Goal: Task Accomplishment & Management: Complete application form

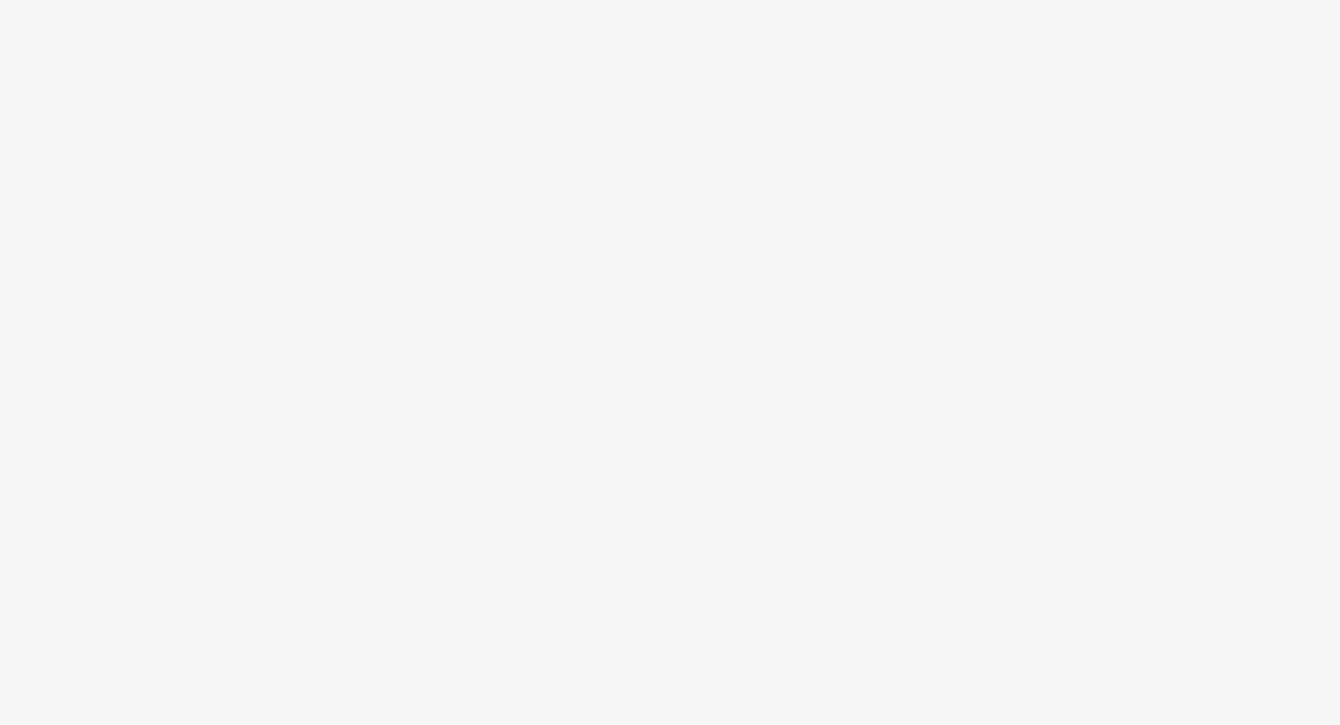
click at [851, 125] on body at bounding box center [670, 362] width 1340 height 725
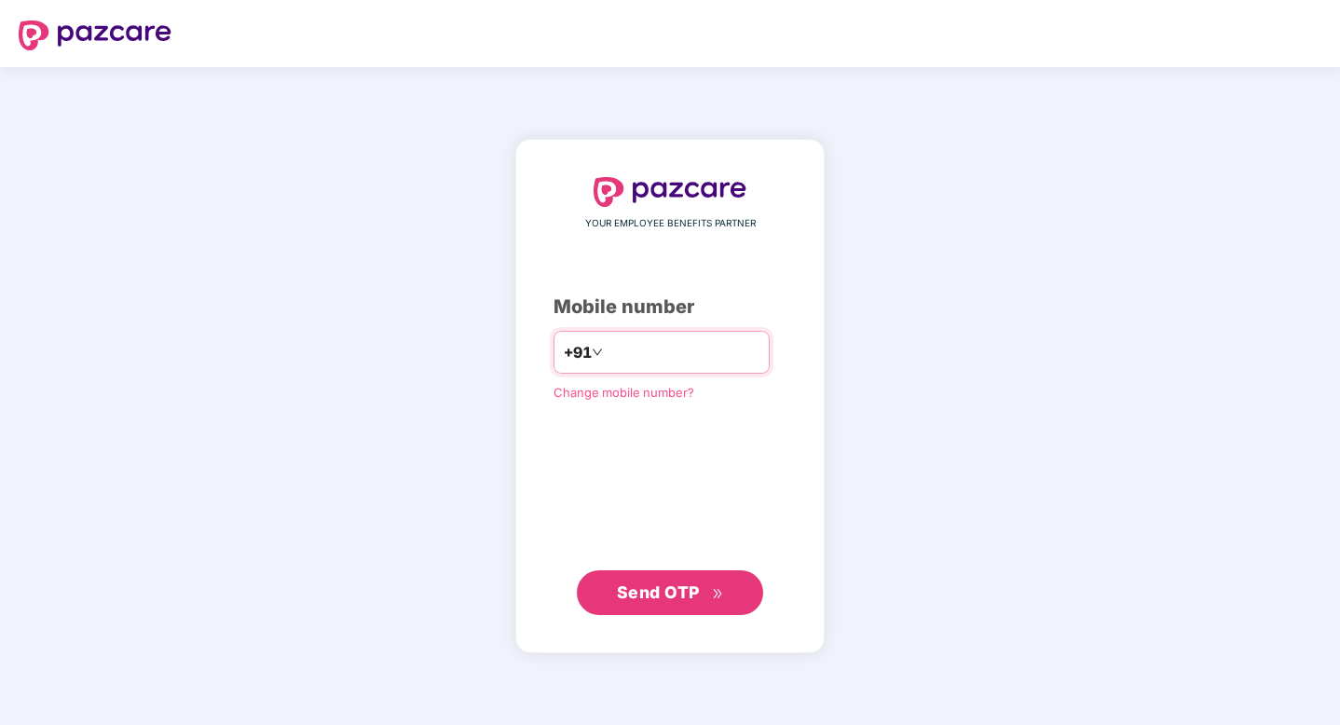
click at [661, 349] on input "number" at bounding box center [682, 352] width 153 height 30
type input "**********"
click at [703, 596] on span "Send OTP" at bounding box center [670, 592] width 107 height 26
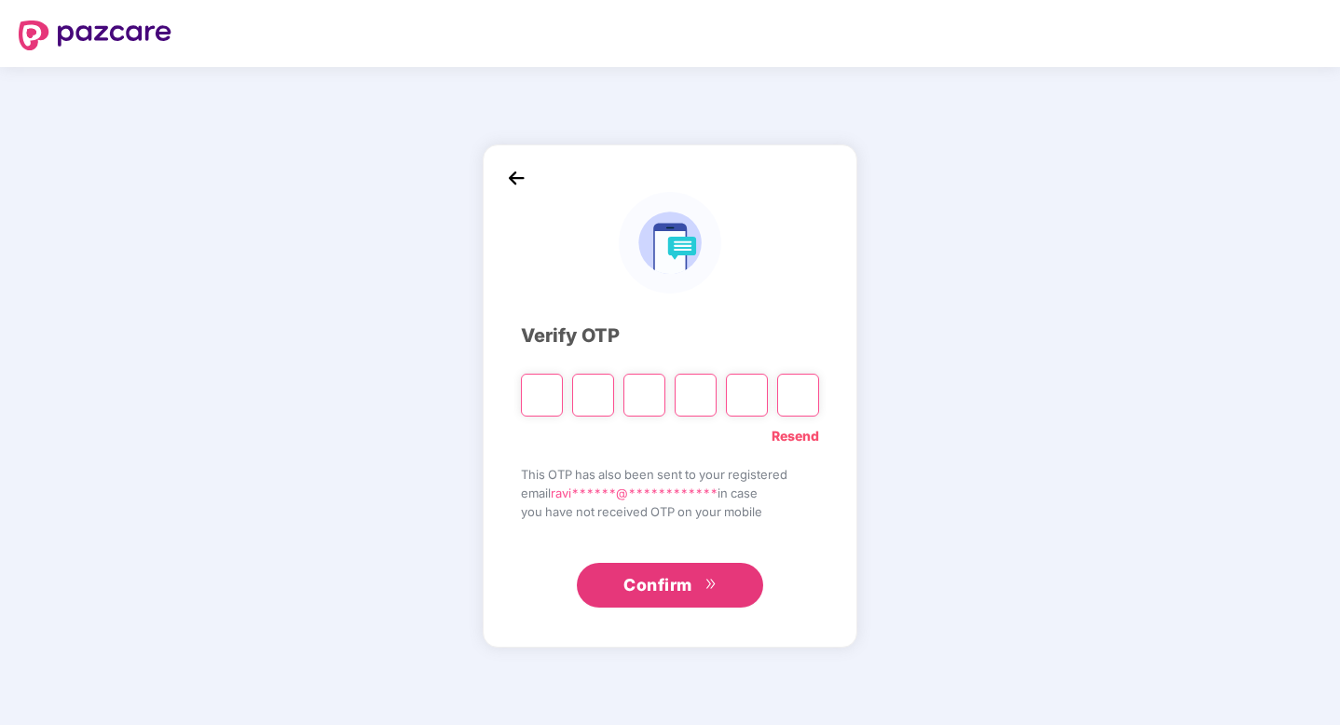
type input "*"
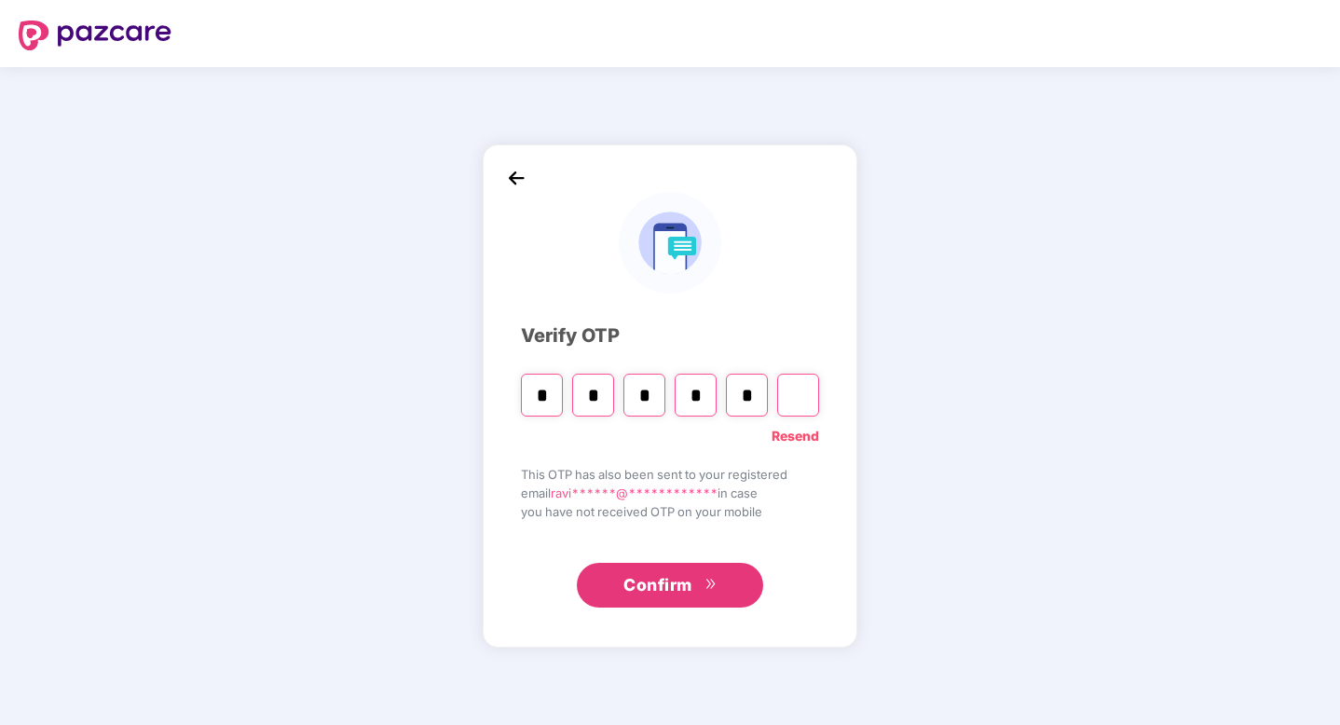
type input "*"
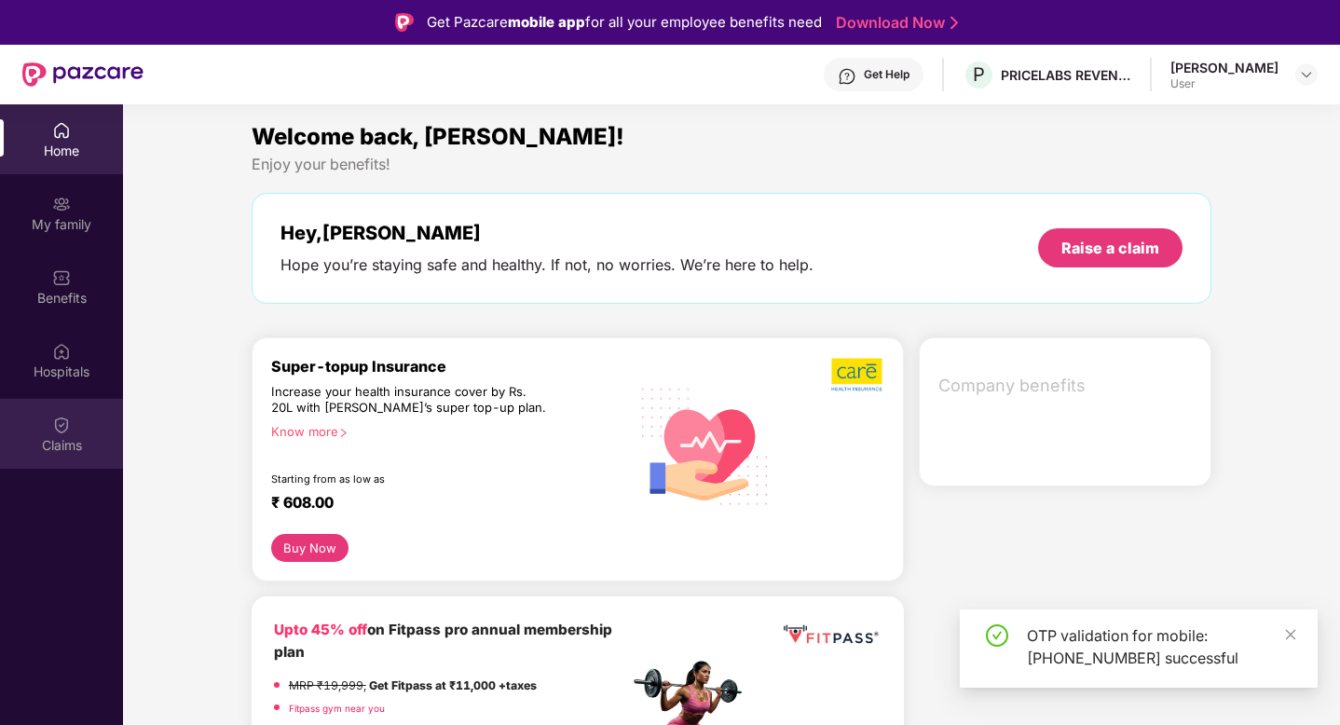
click at [2, 416] on div "Claims" at bounding box center [61, 434] width 123 height 70
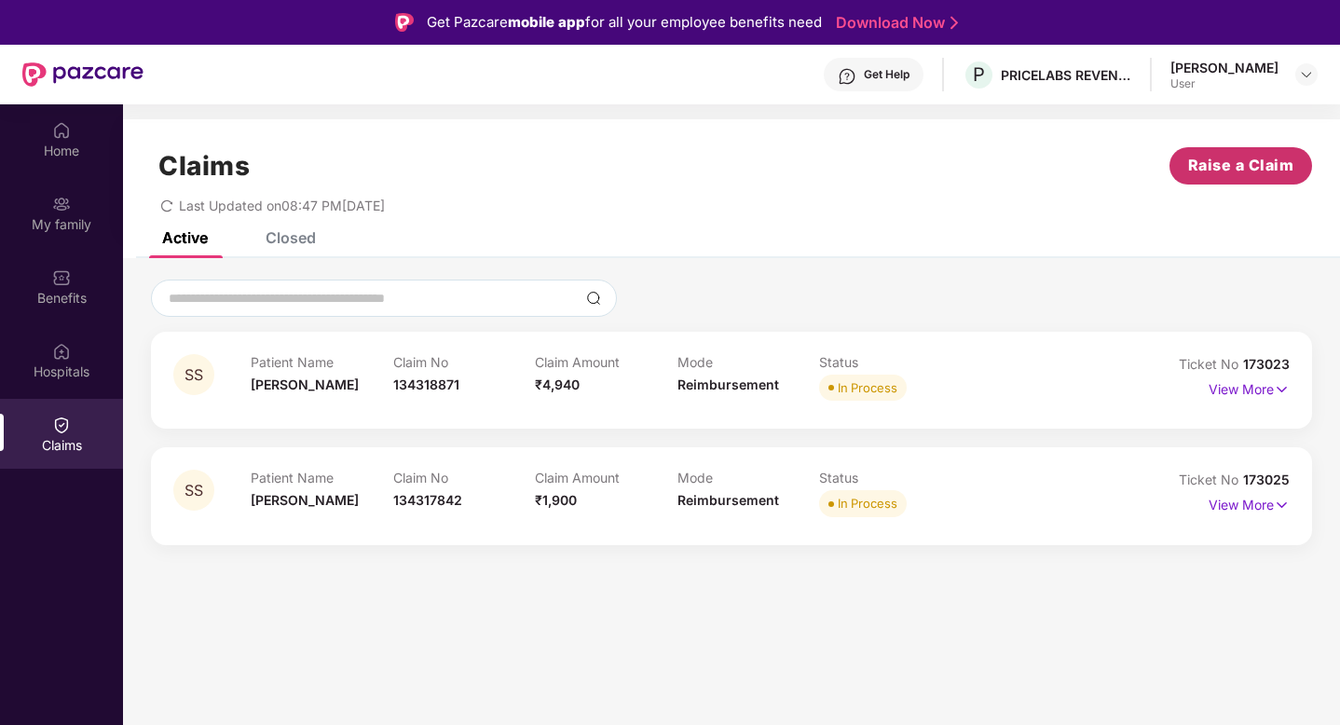
click at [1252, 157] on span "Raise a Claim" at bounding box center [1241, 165] width 106 height 23
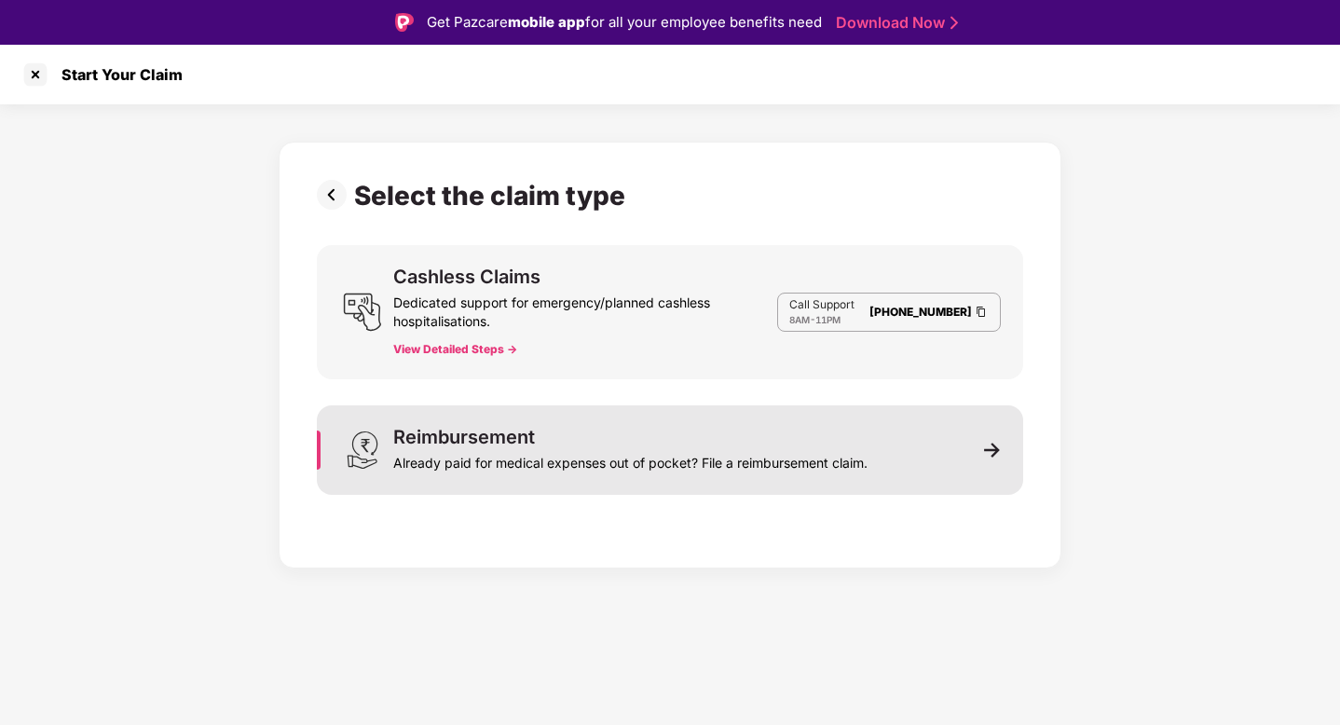
click at [724, 460] on div "Already paid for medical expenses out of pocket? File a reimbursement claim." at bounding box center [630, 459] width 474 height 26
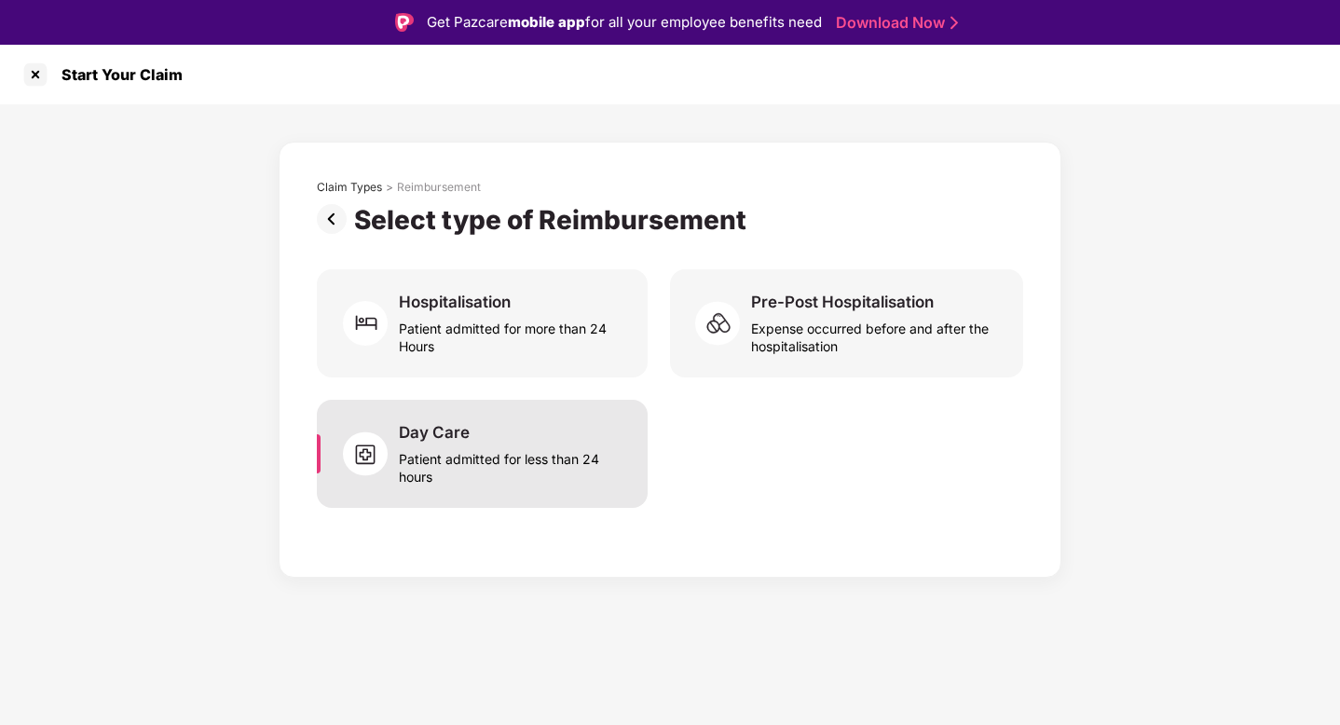
click at [467, 479] on div "Patient admitted for less than 24 hours" at bounding box center [512, 464] width 226 height 43
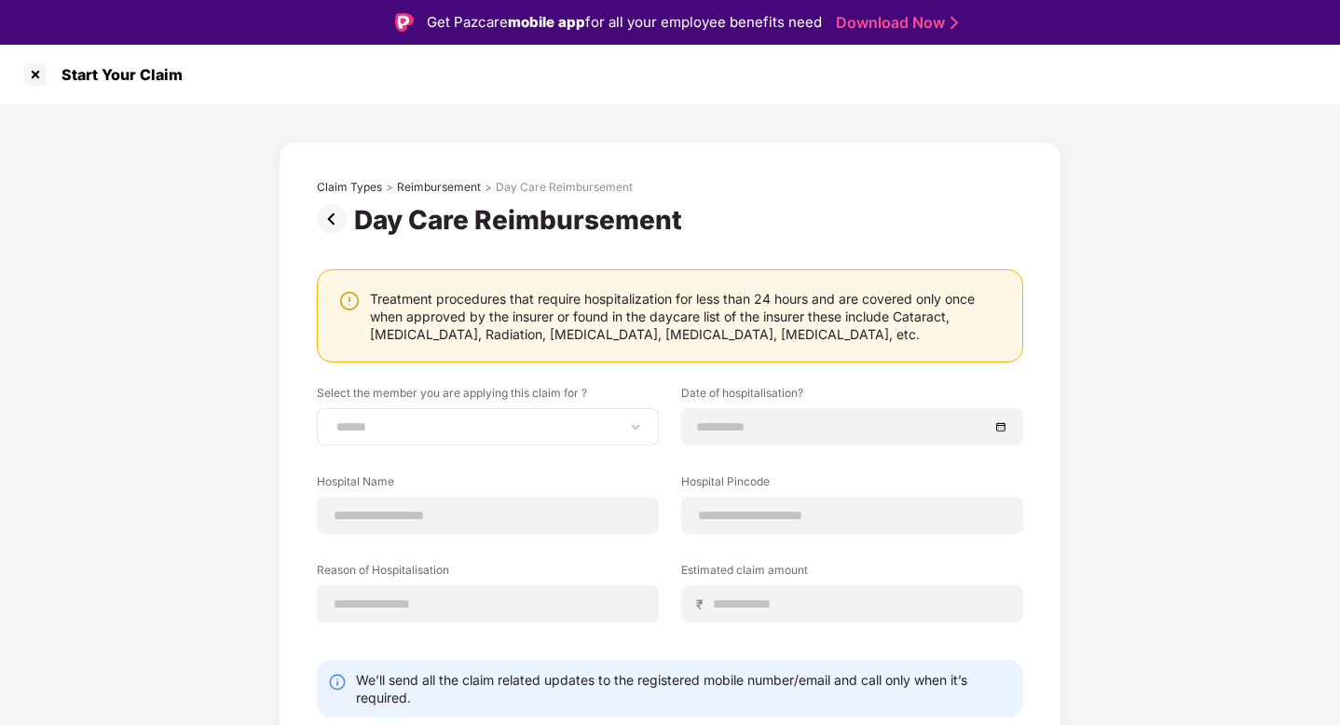
click at [511, 411] on div "**********" at bounding box center [488, 426] width 342 height 37
click at [507, 432] on select "**********" at bounding box center [488, 426] width 310 height 15
select select "**********"
click at [333, 419] on select "**********" at bounding box center [488, 426] width 310 height 15
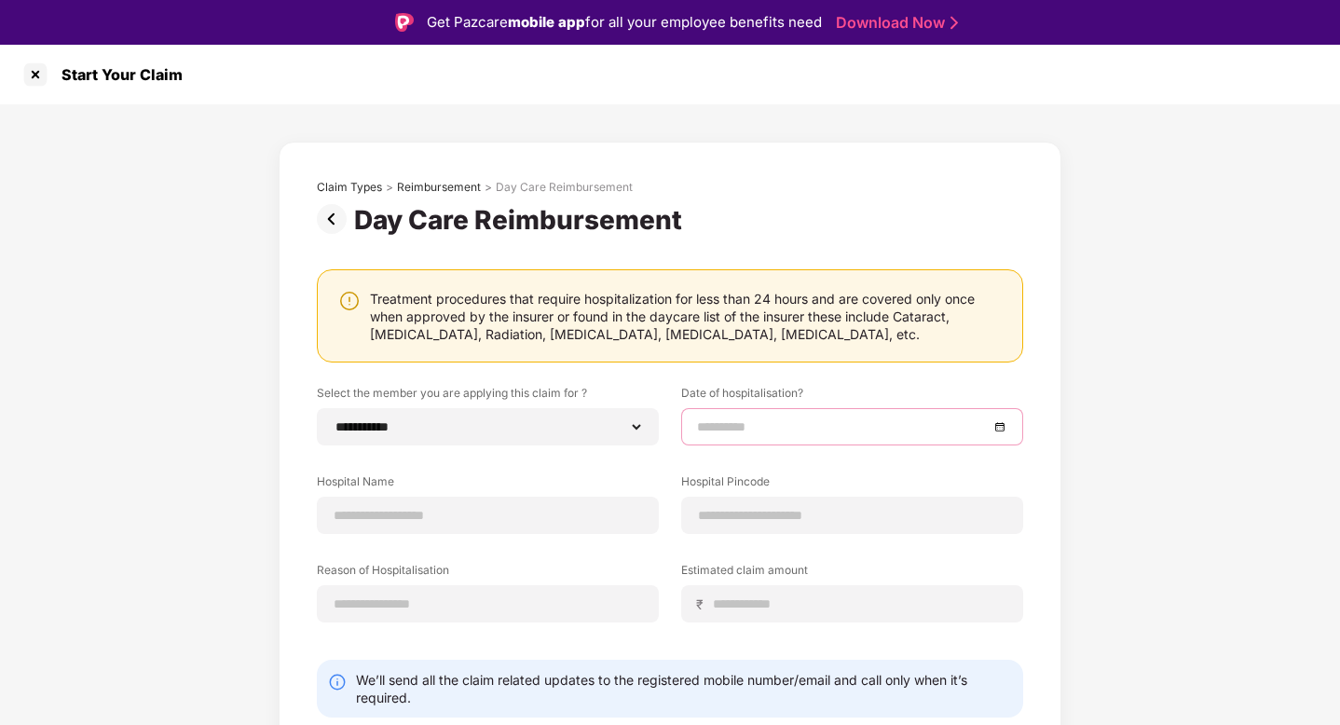
click at [786, 420] on input at bounding box center [843, 426] width 292 height 20
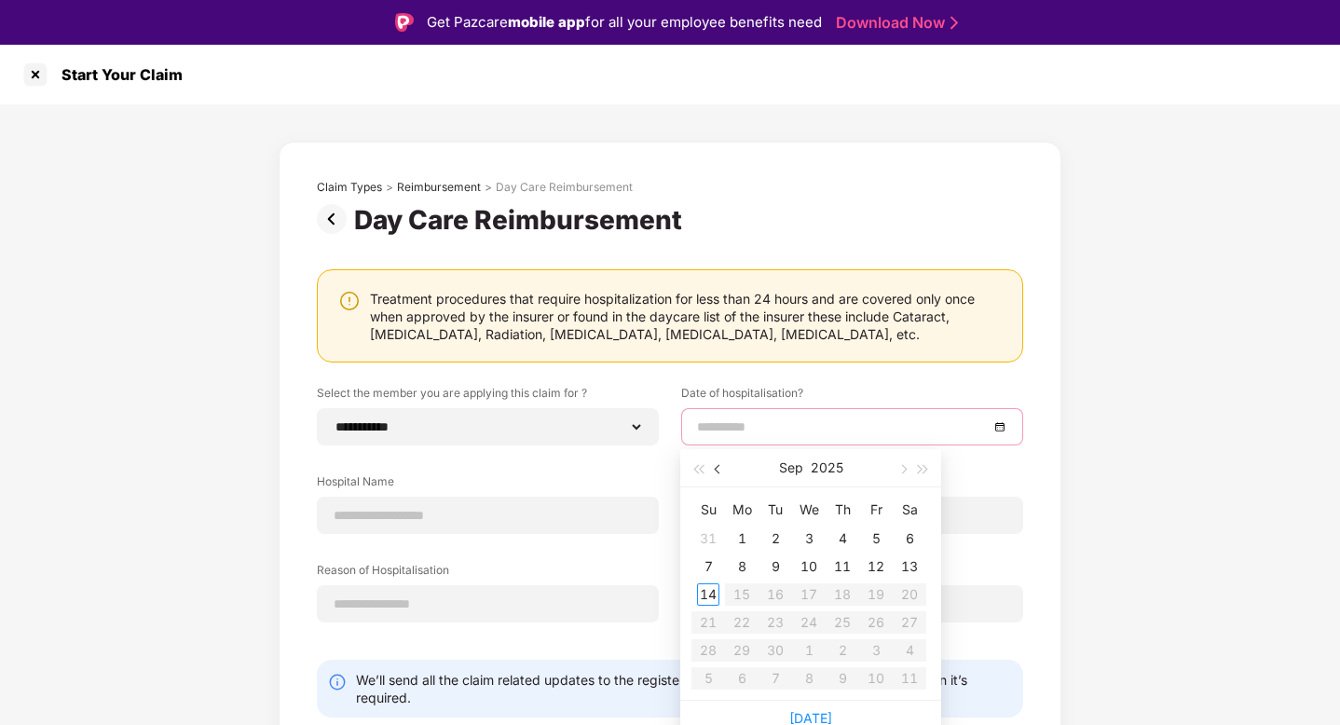
click at [715, 471] on button "button" at bounding box center [718, 467] width 20 height 37
type input "**********"
click at [813, 592] on div "13" at bounding box center [808, 594] width 22 height 22
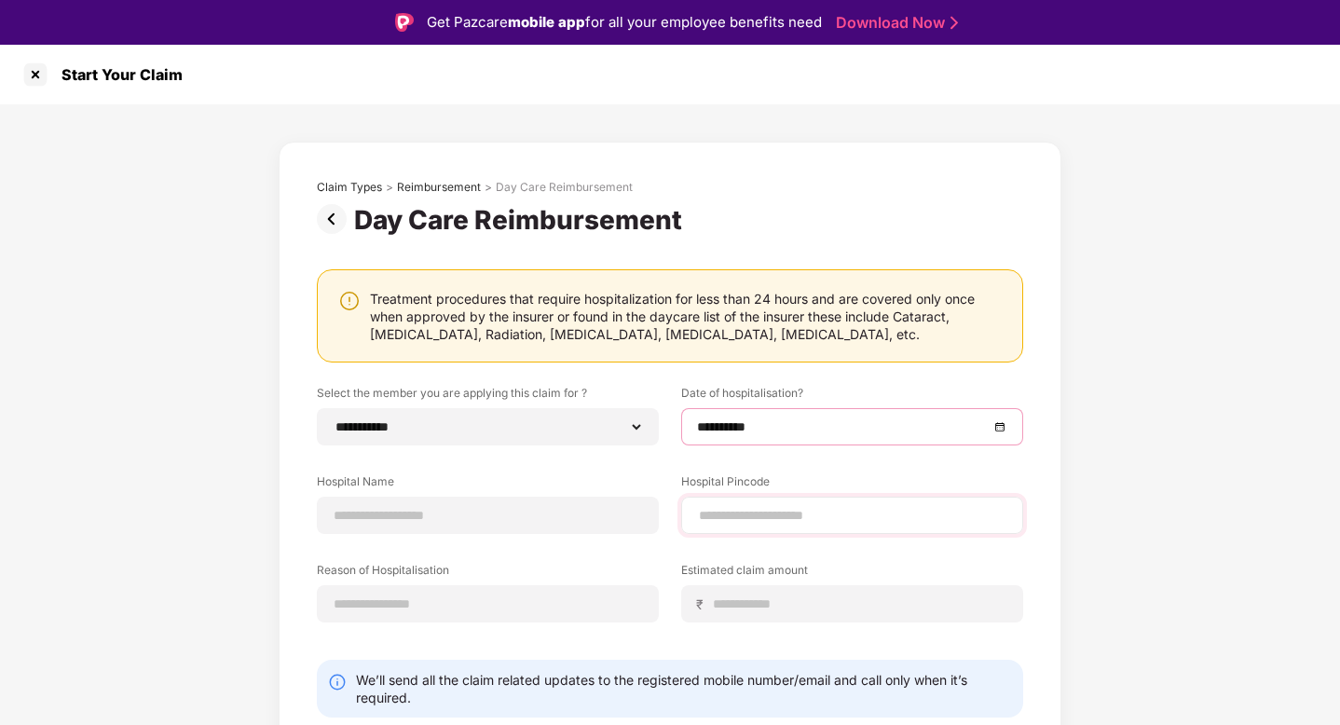
scroll to position [62, 0]
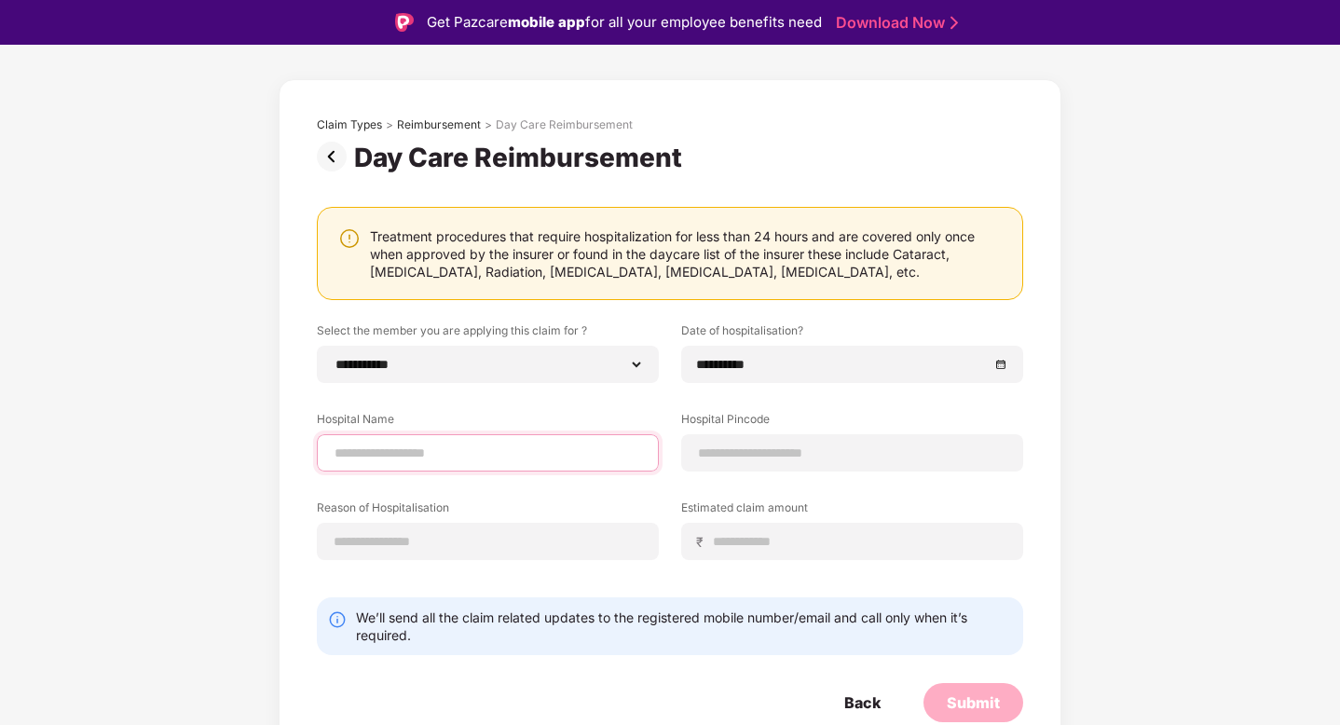
click at [487, 443] on input at bounding box center [488, 453] width 310 height 20
type input "**********"
click at [786, 455] on input at bounding box center [852, 453] width 310 height 20
click at [708, 455] on input at bounding box center [852, 453] width 310 height 20
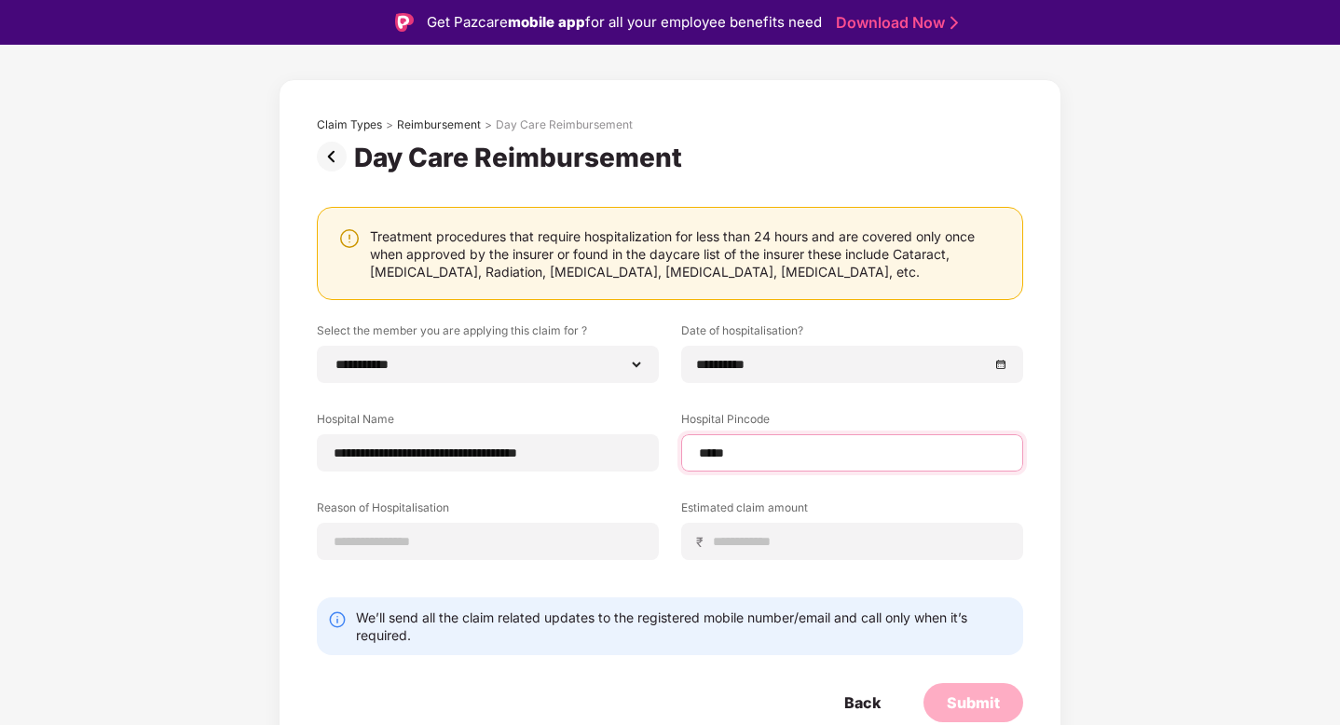
type input "******"
select select "*****"
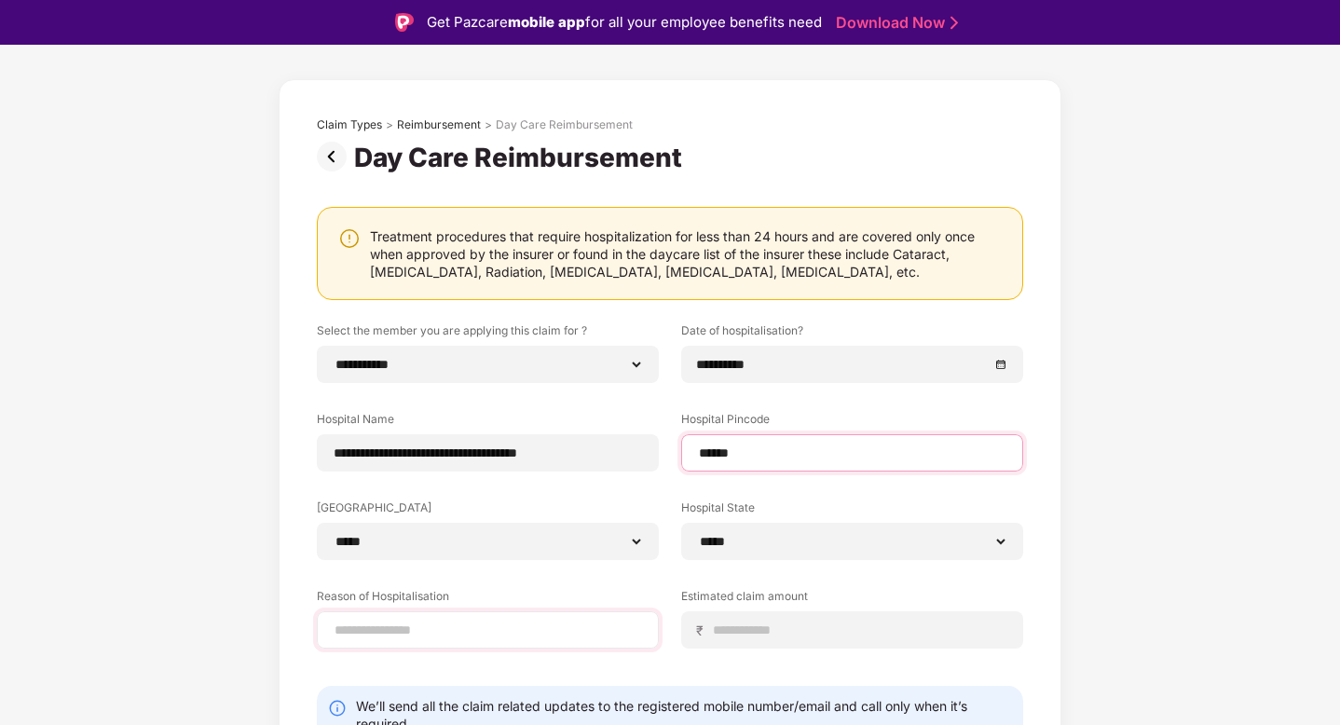
type input "******"
click at [458, 647] on div at bounding box center [488, 629] width 342 height 37
click at [448, 629] on input at bounding box center [488, 630] width 310 height 20
type input "********"
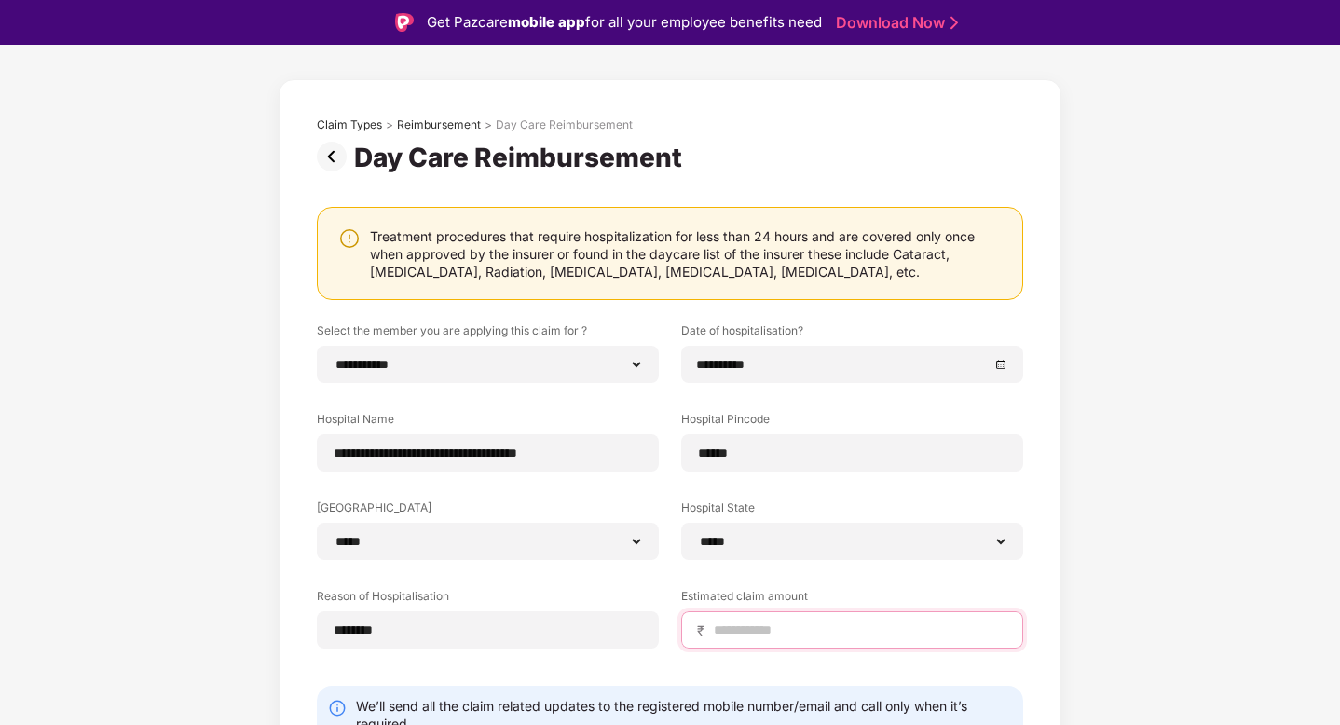
click at [777, 630] on input at bounding box center [859, 630] width 295 height 20
type input "****"
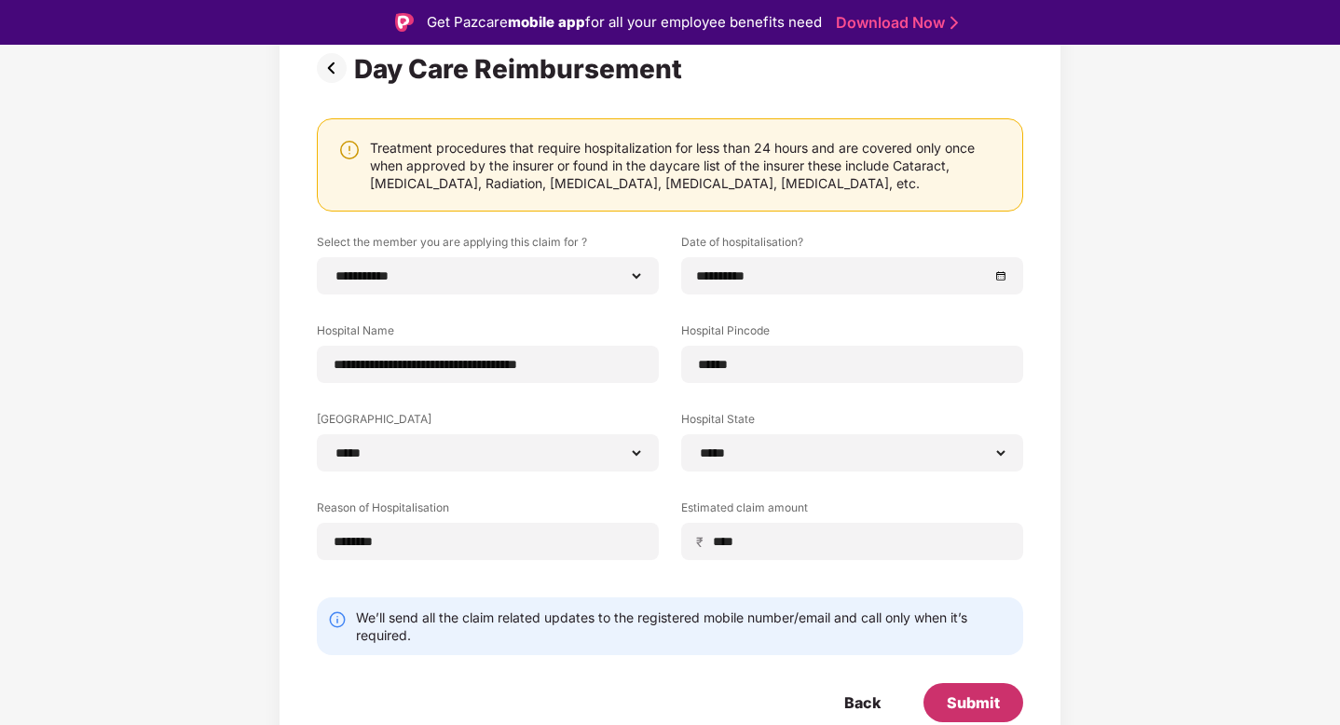
click at [955, 693] on div "Submit" at bounding box center [973, 702] width 53 height 20
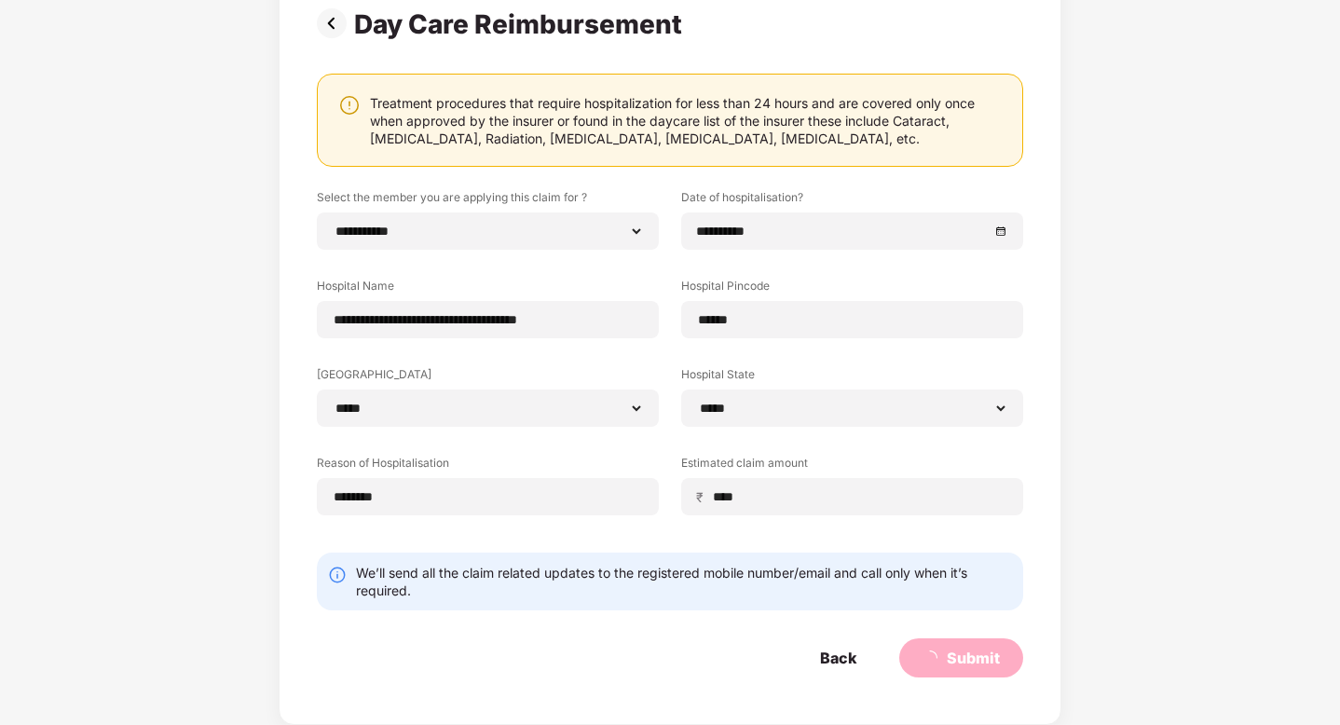
scroll to position [0, 0]
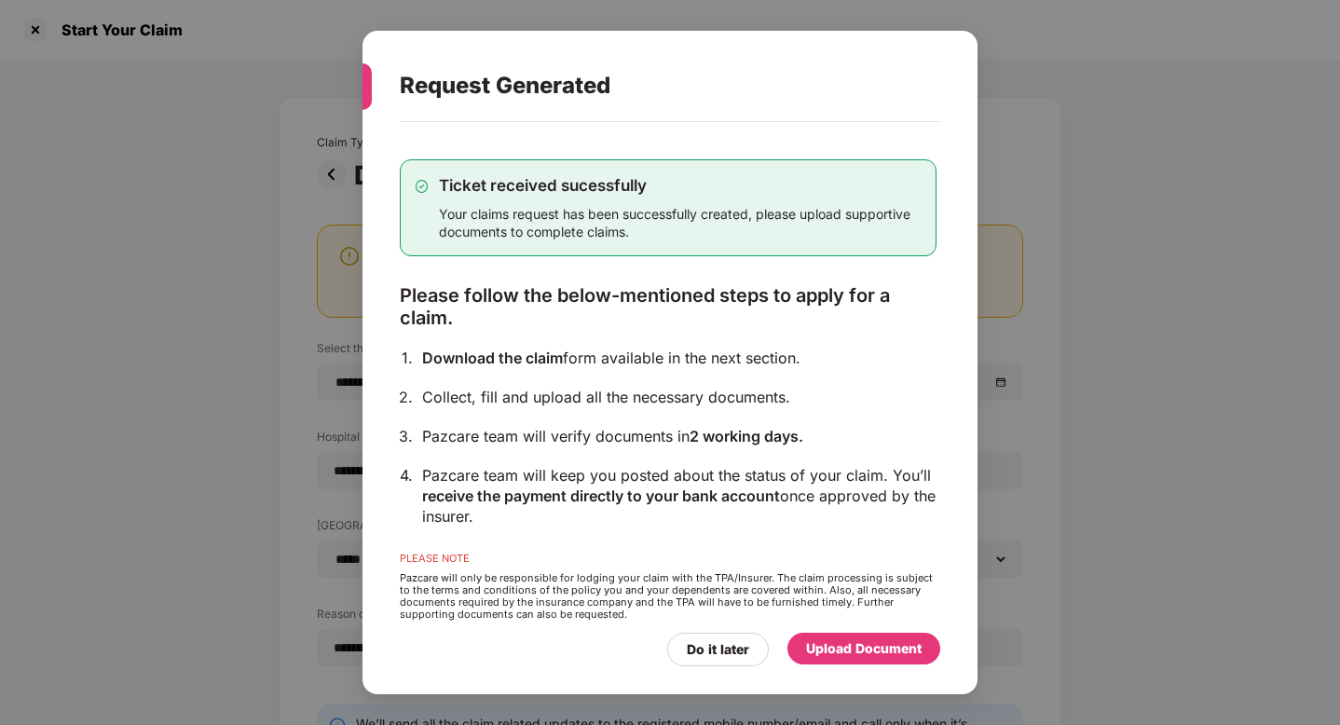
click at [858, 645] on div "Upload Document" at bounding box center [864, 648] width 116 height 20
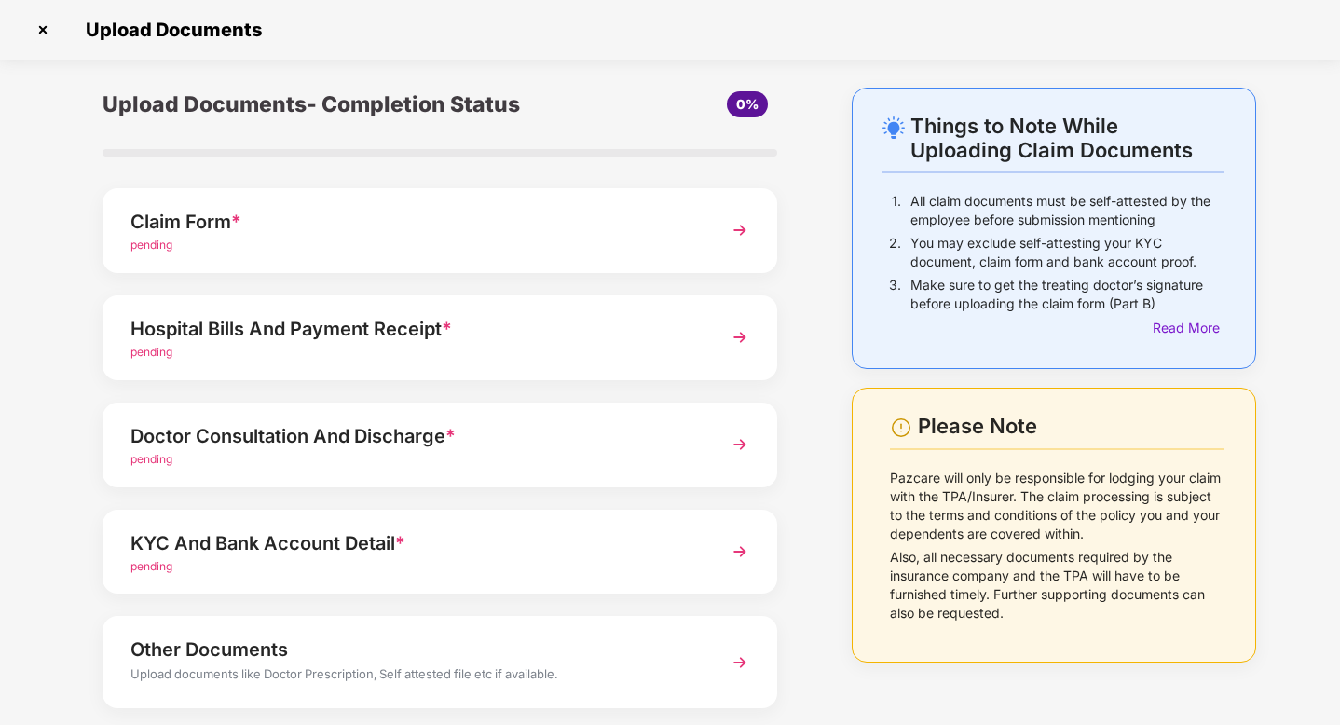
click at [626, 234] on div "Claim Form *" at bounding box center [413, 222] width 566 height 30
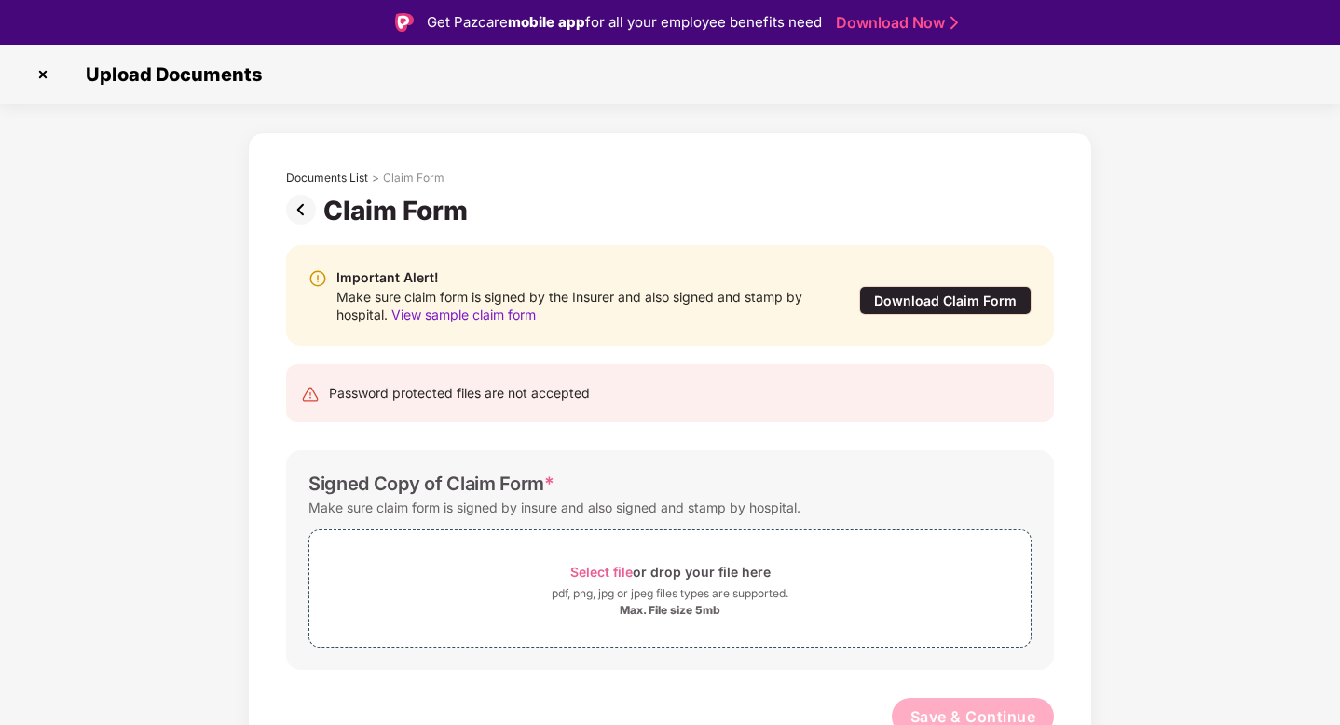
scroll to position [13, 0]
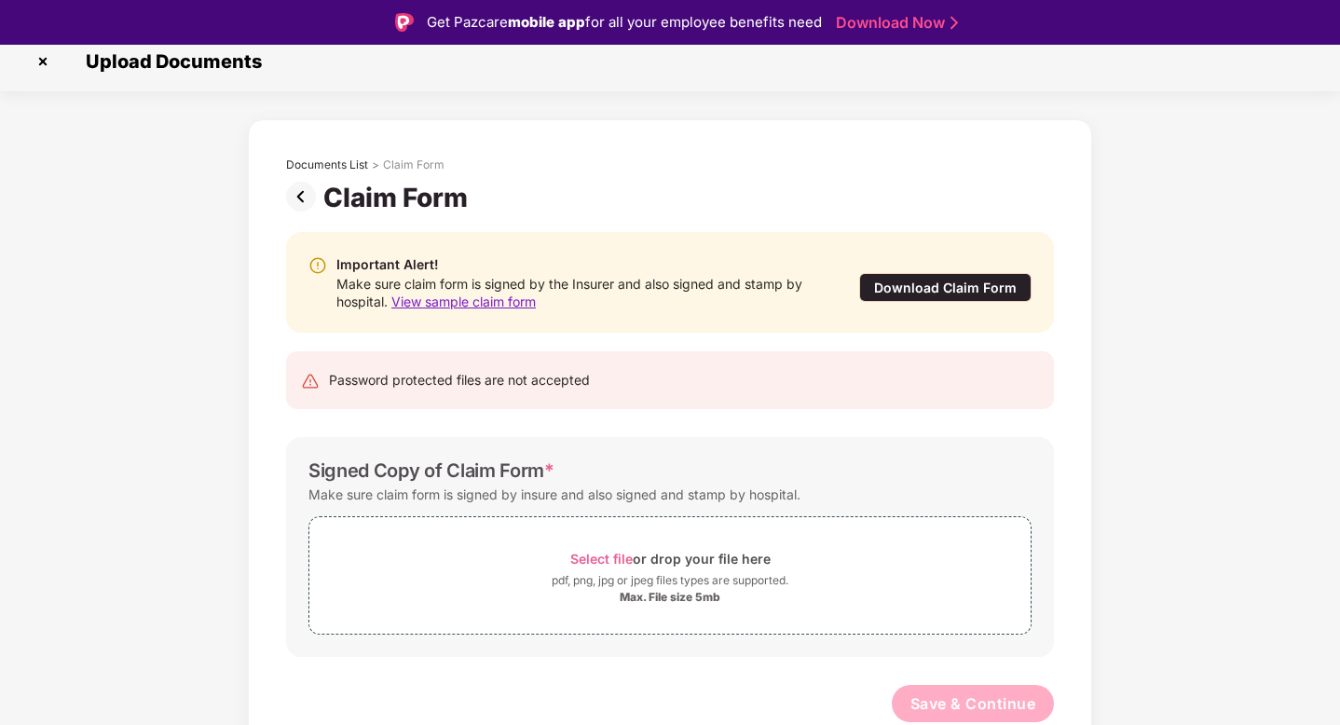
click at [300, 198] on img at bounding box center [304, 197] width 37 height 30
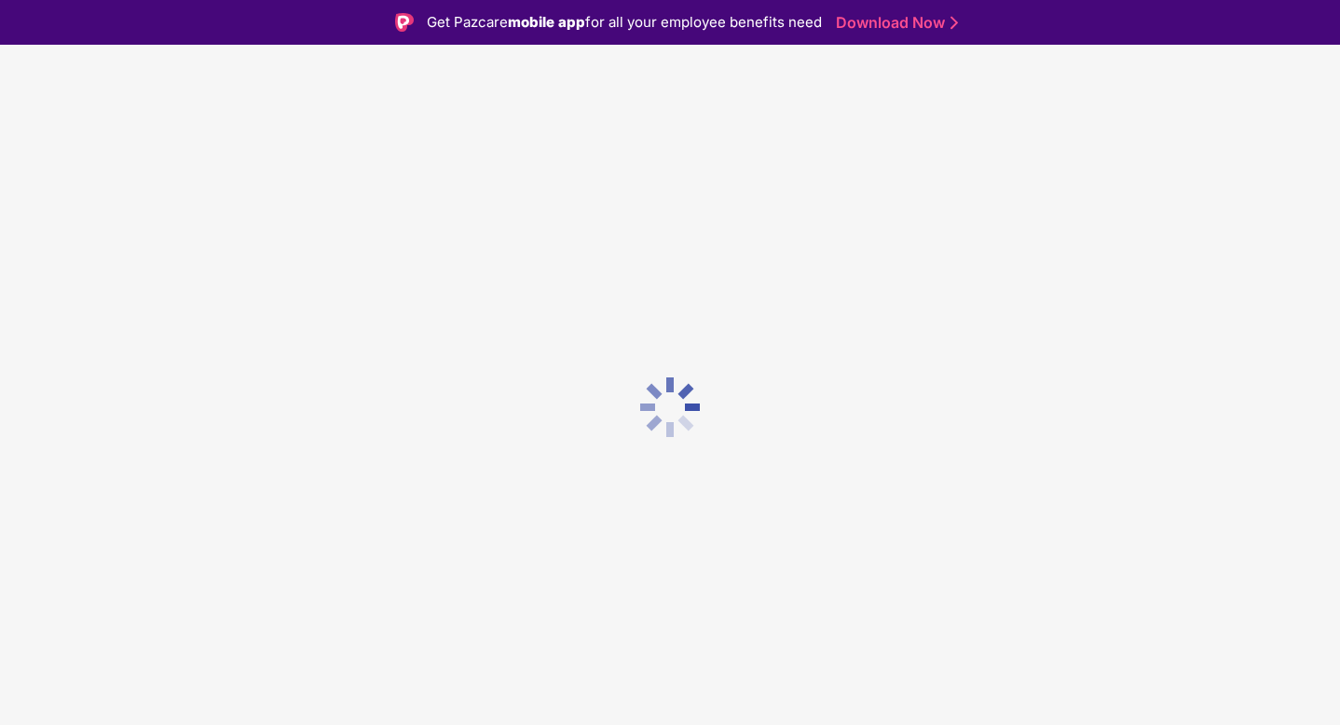
scroll to position [45, 0]
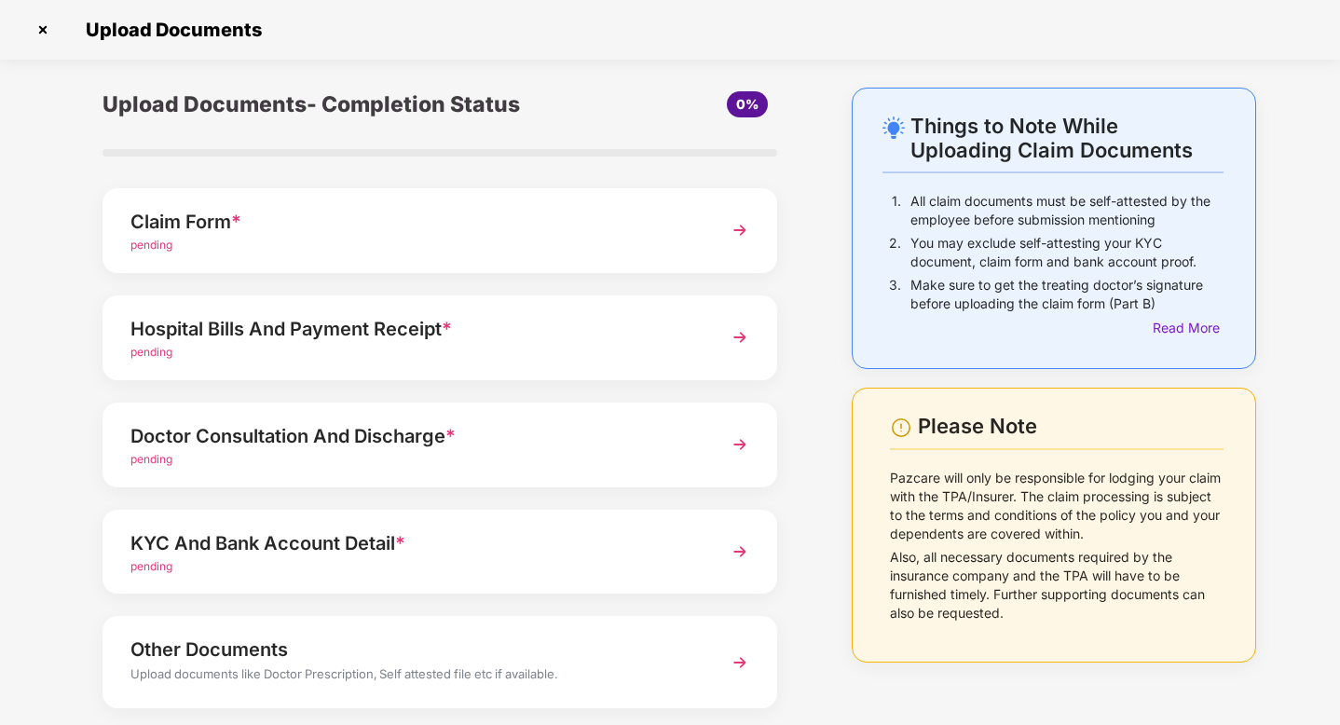
click at [583, 329] on div "Hospital Bills And Payment Receipt *" at bounding box center [413, 329] width 566 height 30
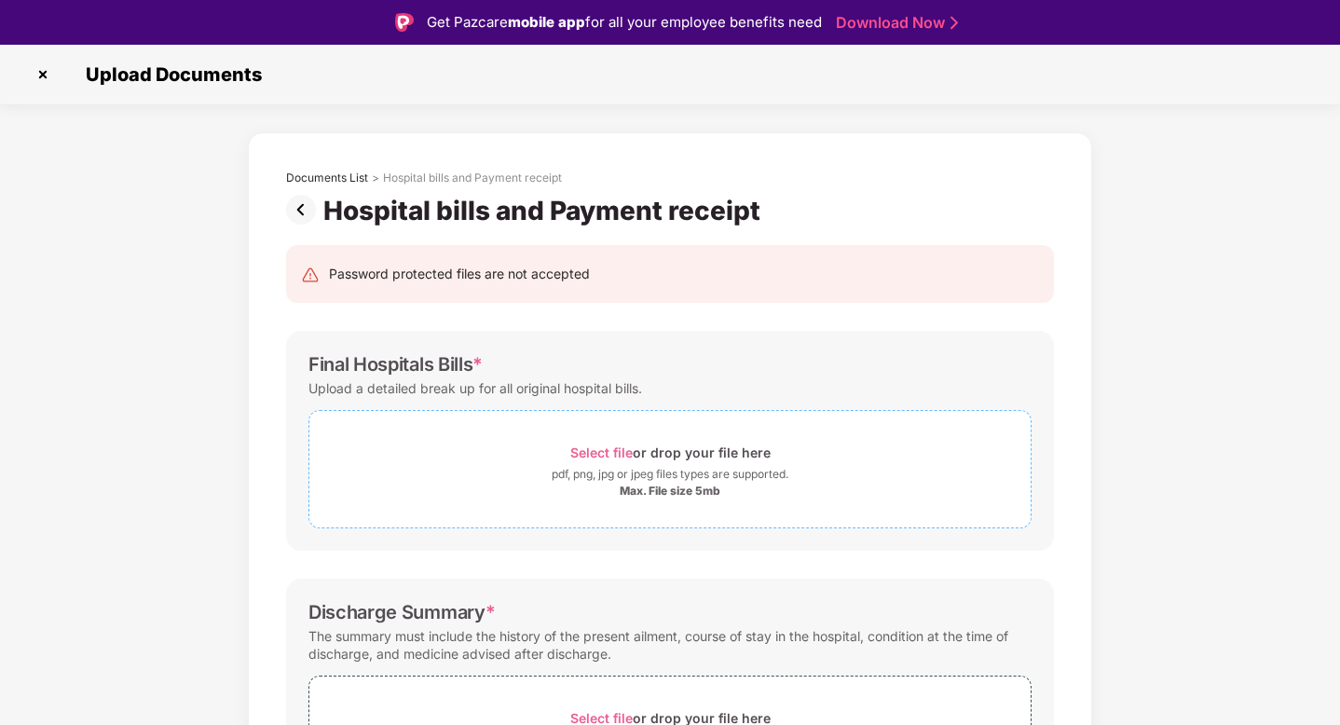
click at [573, 468] on div "pdf, png, jpg or jpeg files types are supported." at bounding box center [670, 474] width 237 height 19
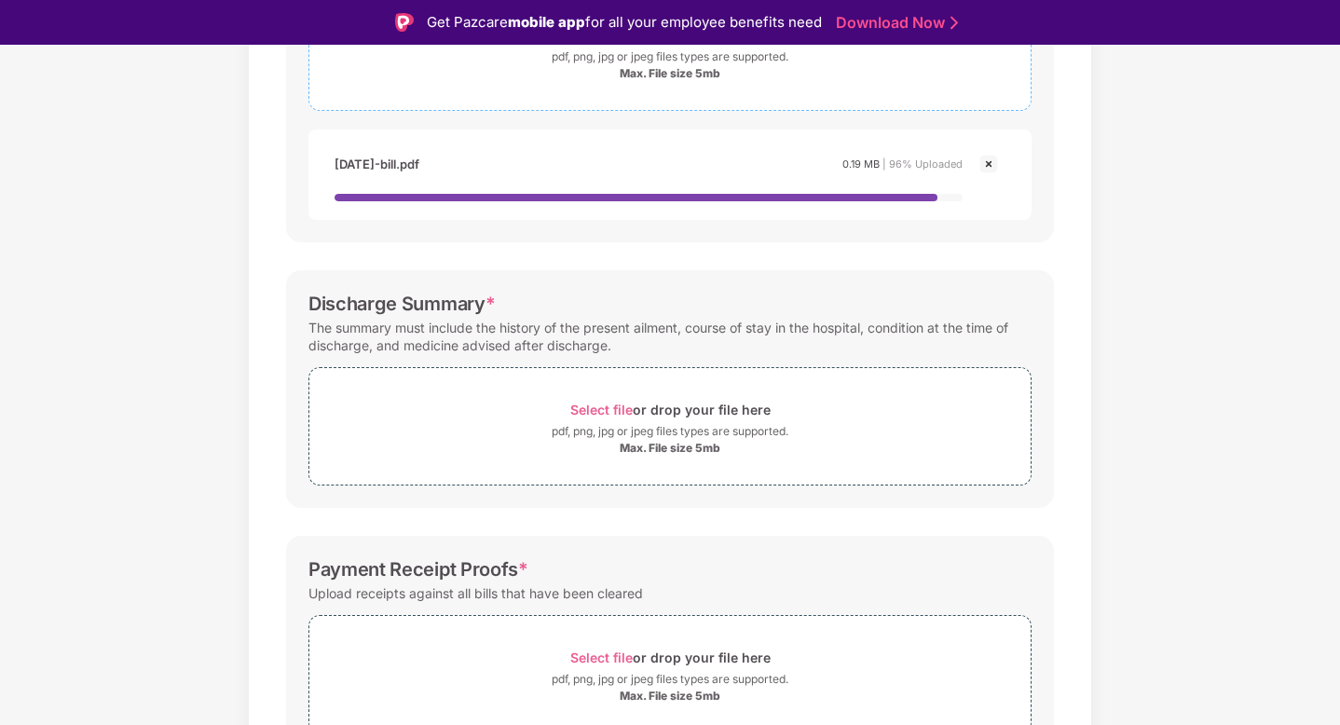
scroll to position [458, 0]
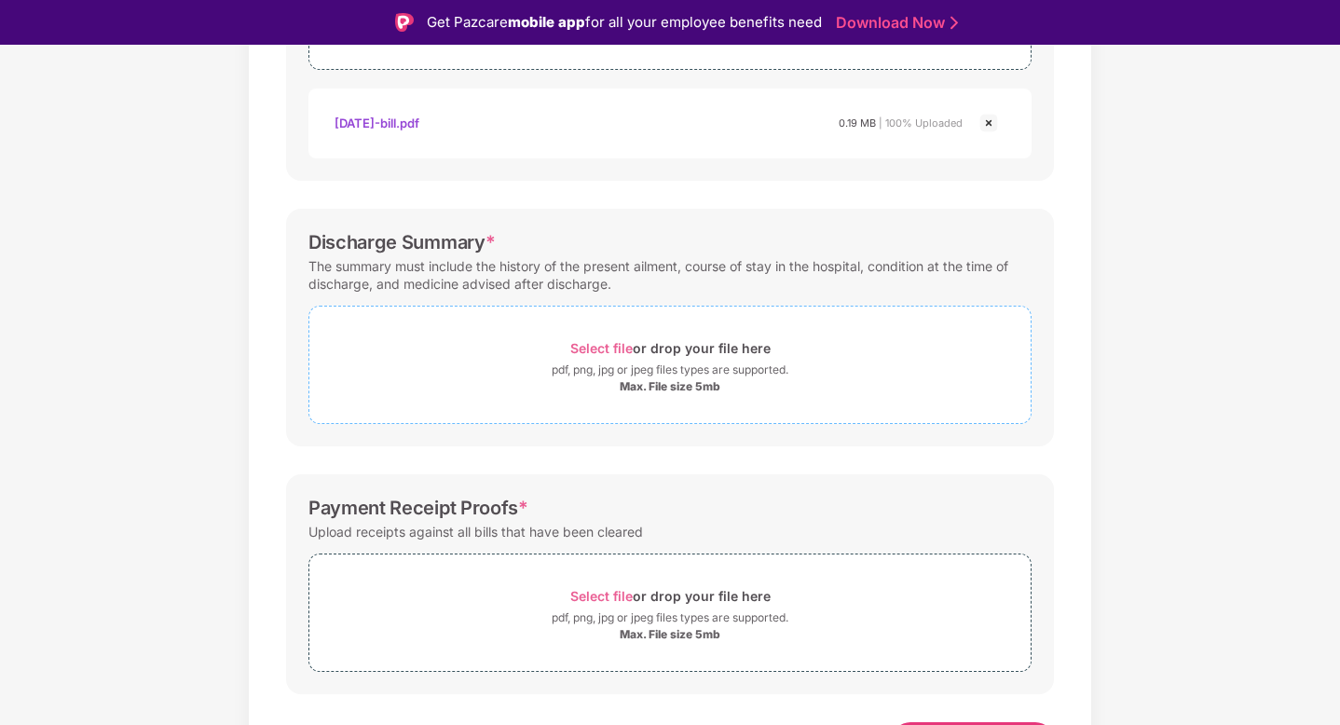
click at [612, 356] on span "Select file" at bounding box center [601, 348] width 62 height 16
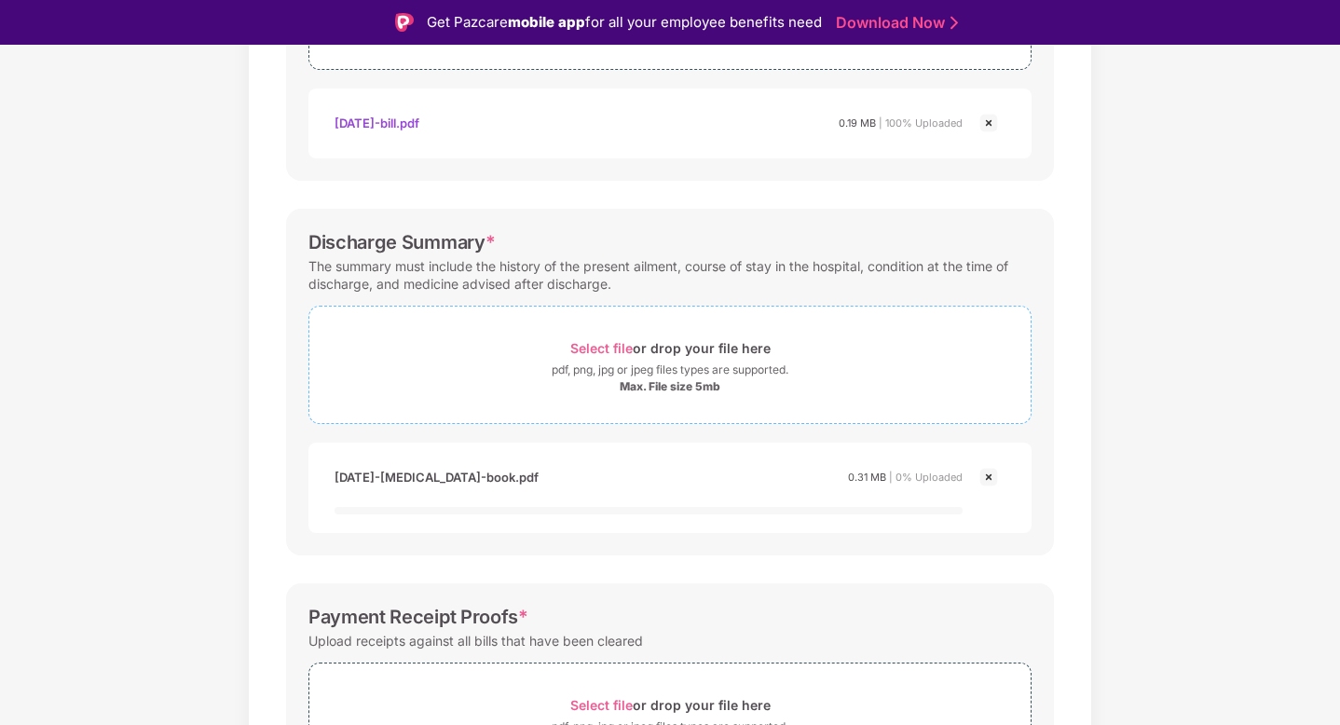
click at [603, 343] on span "Select file" at bounding box center [601, 348] width 62 height 16
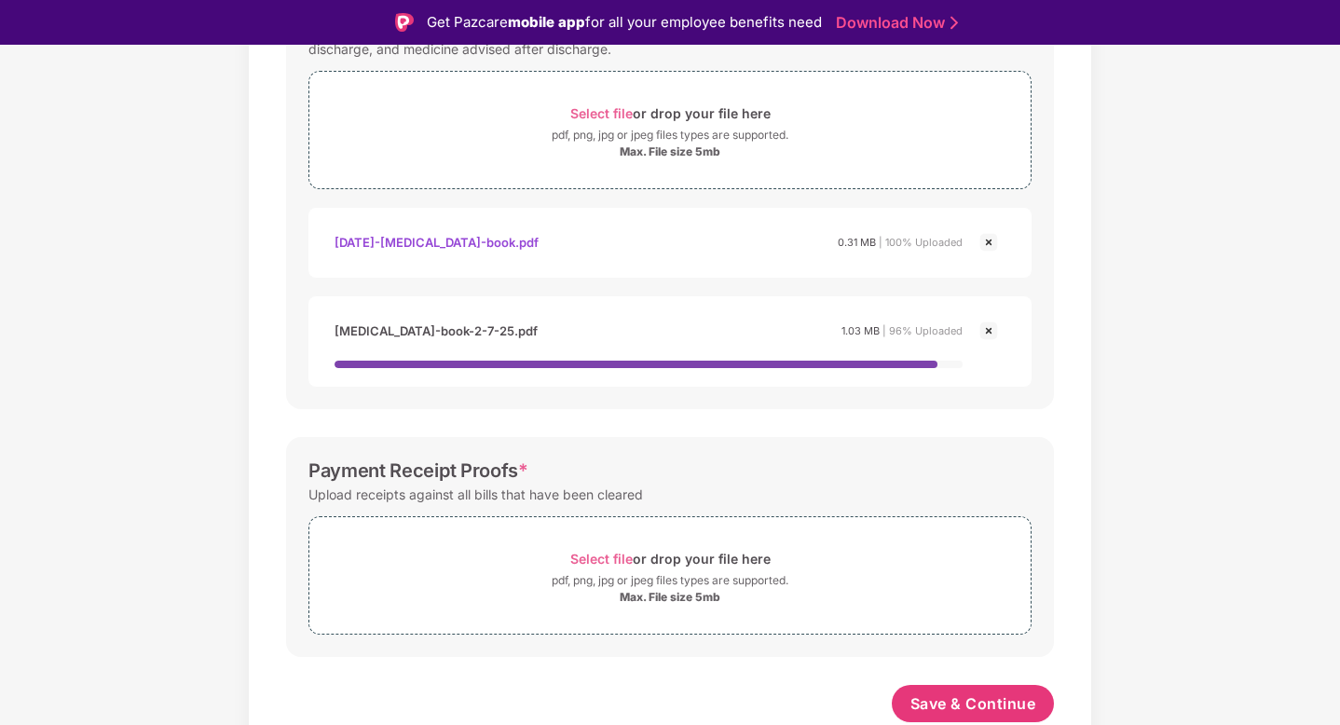
scroll to position [45, 0]
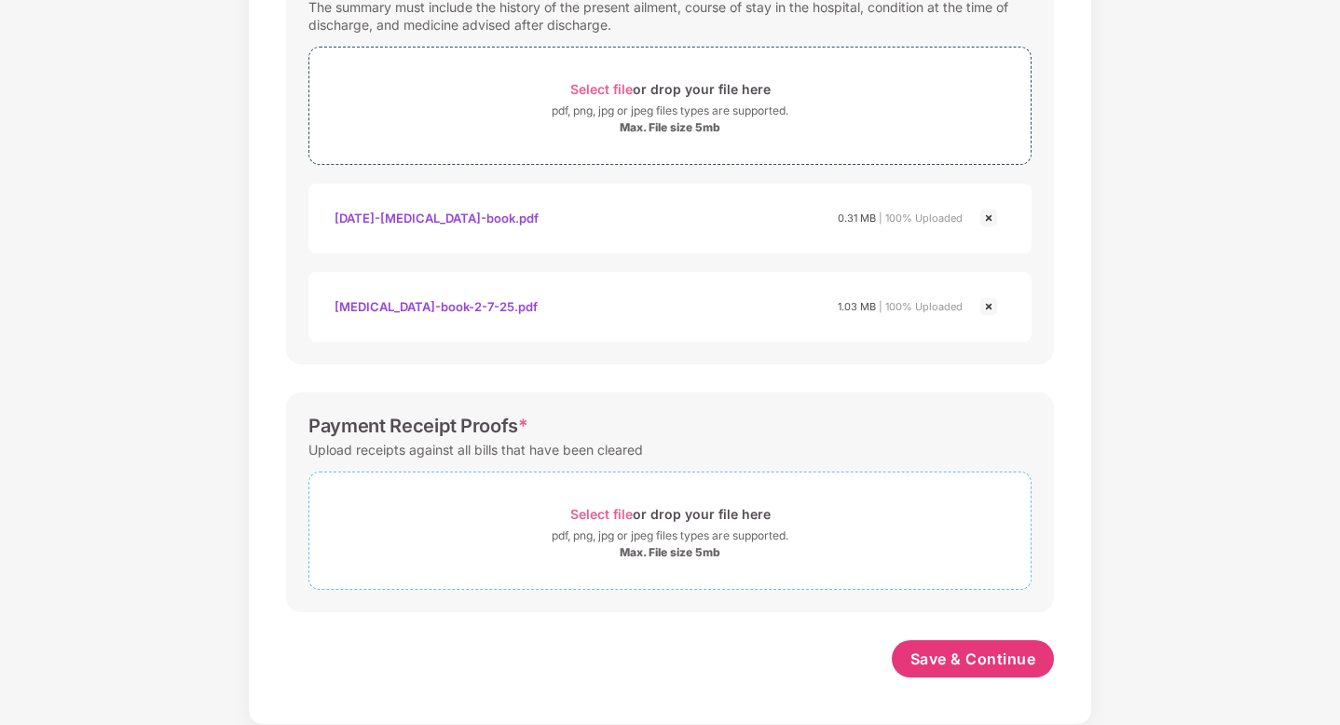
click at [589, 514] on span "Select file" at bounding box center [601, 514] width 62 height 16
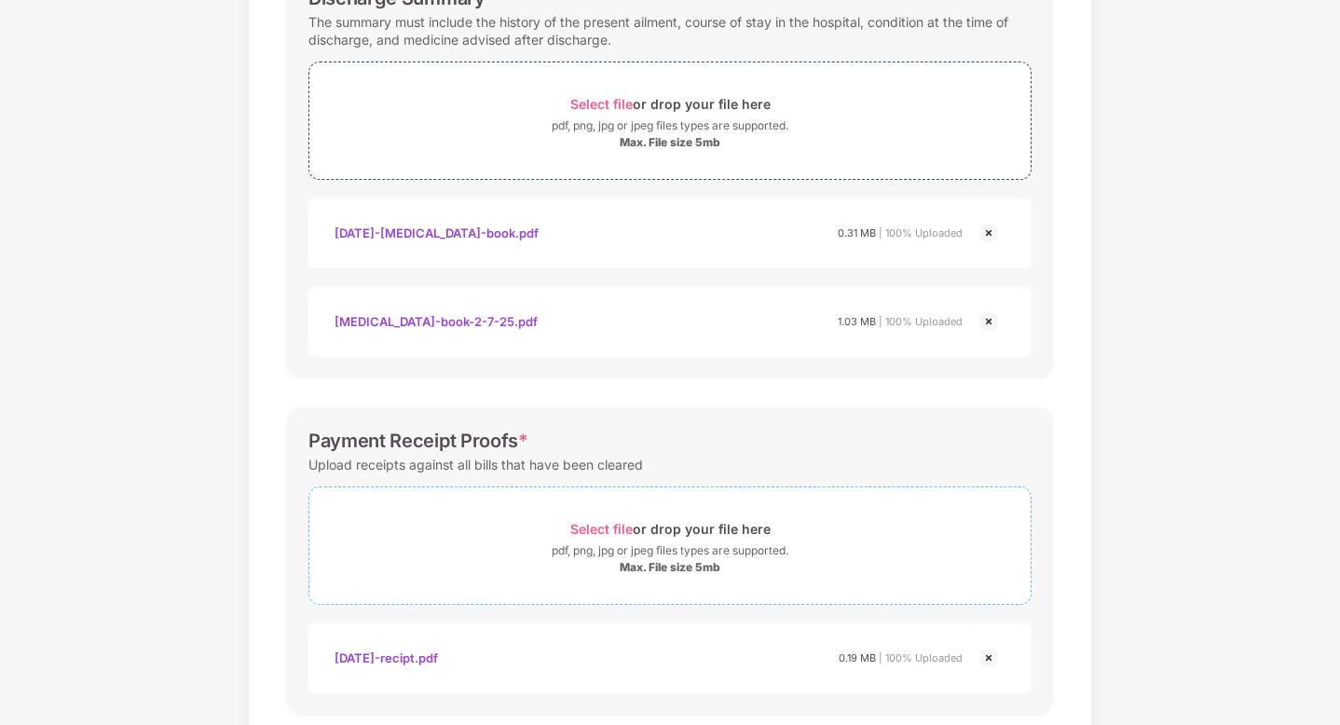
scroll to position [761, 0]
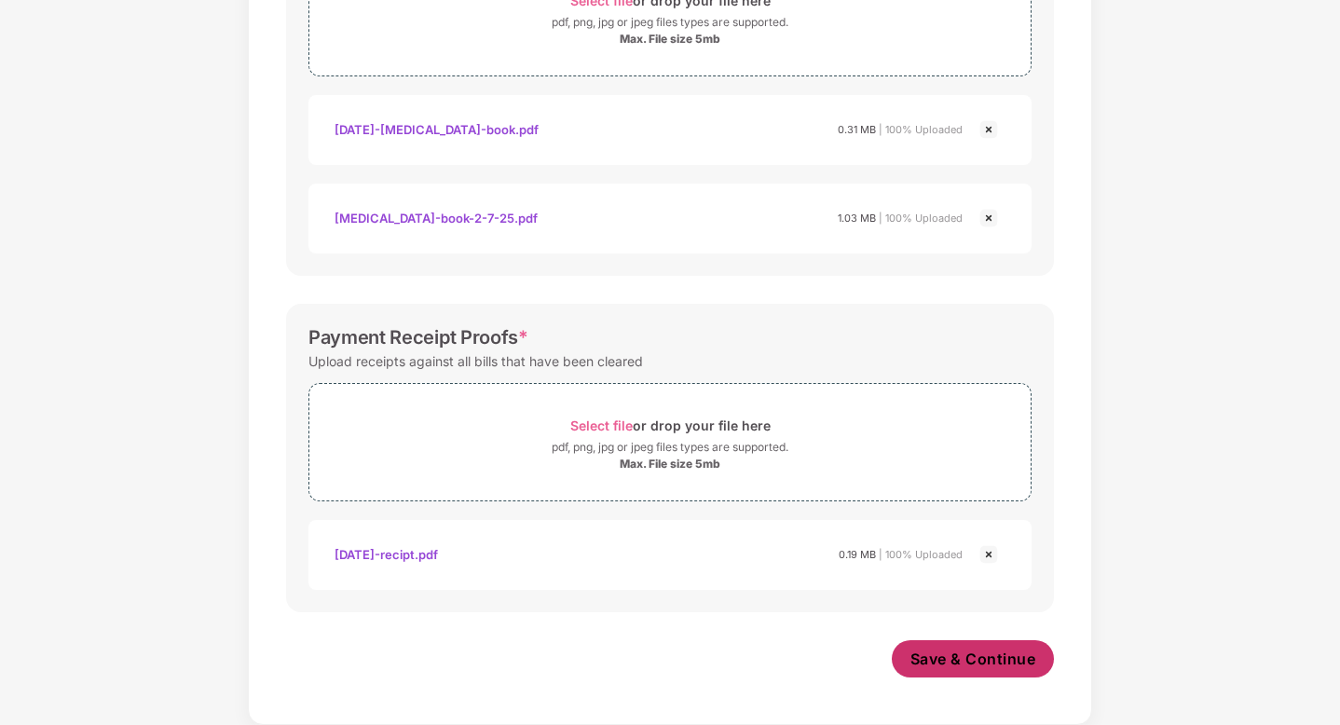
click at [951, 674] on button "Save & Continue" at bounding box center [973, 658] width 163 height 37
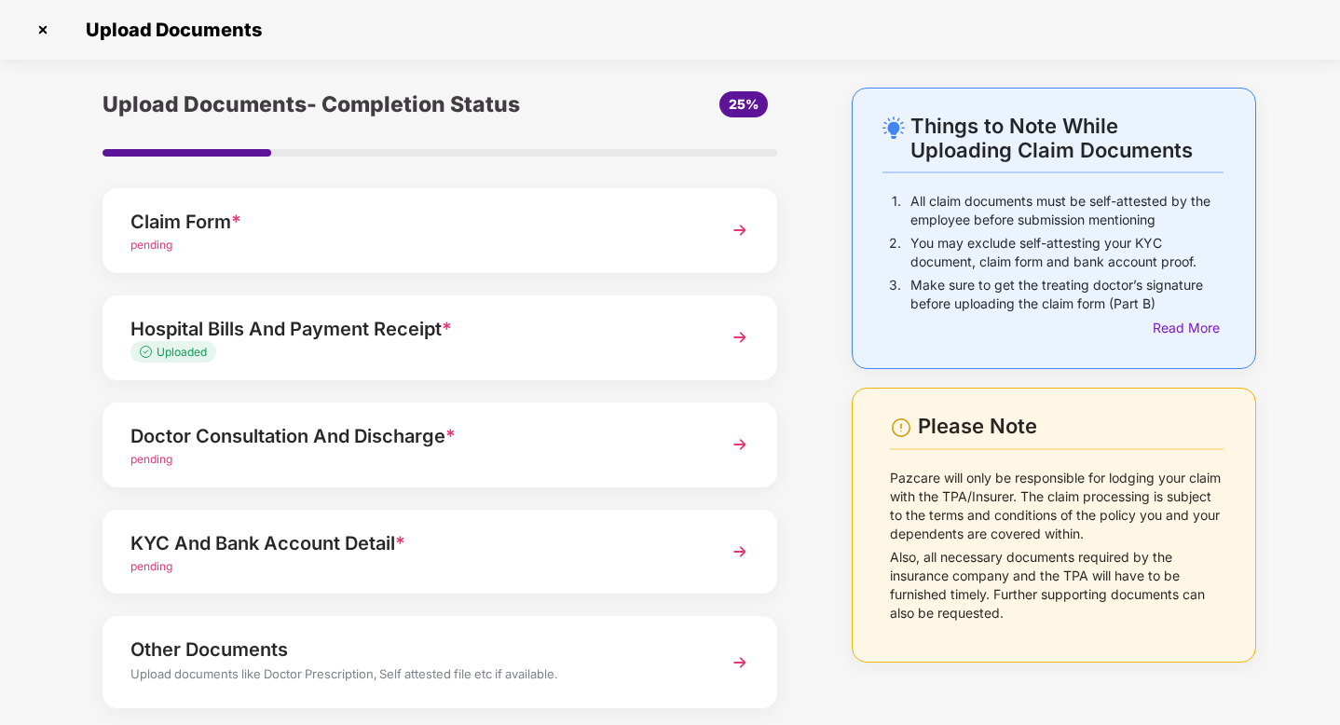
click at [536, 228] on div "Claim Form *" at bounding box center [413, 222] width 566 height 30
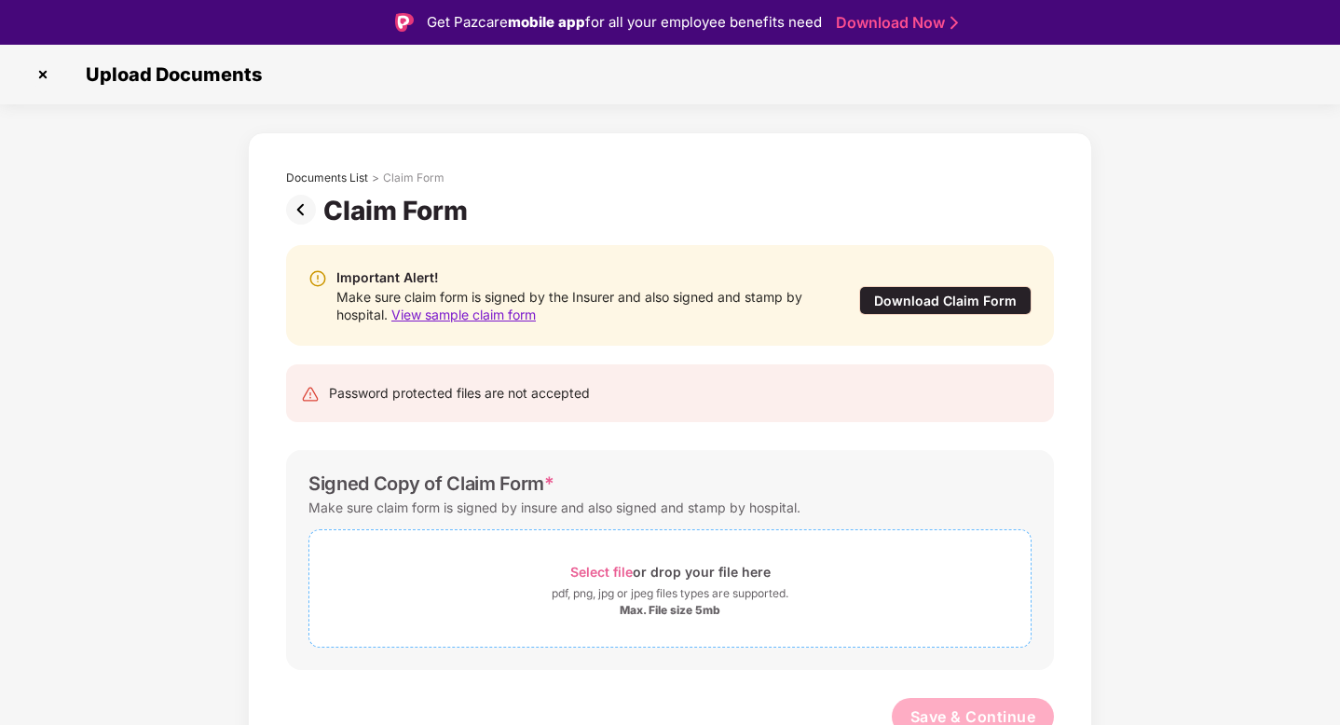
click at [606, 582] on div "Select file or drop your file here" at bounding box center [670, 571] width 200 height 25
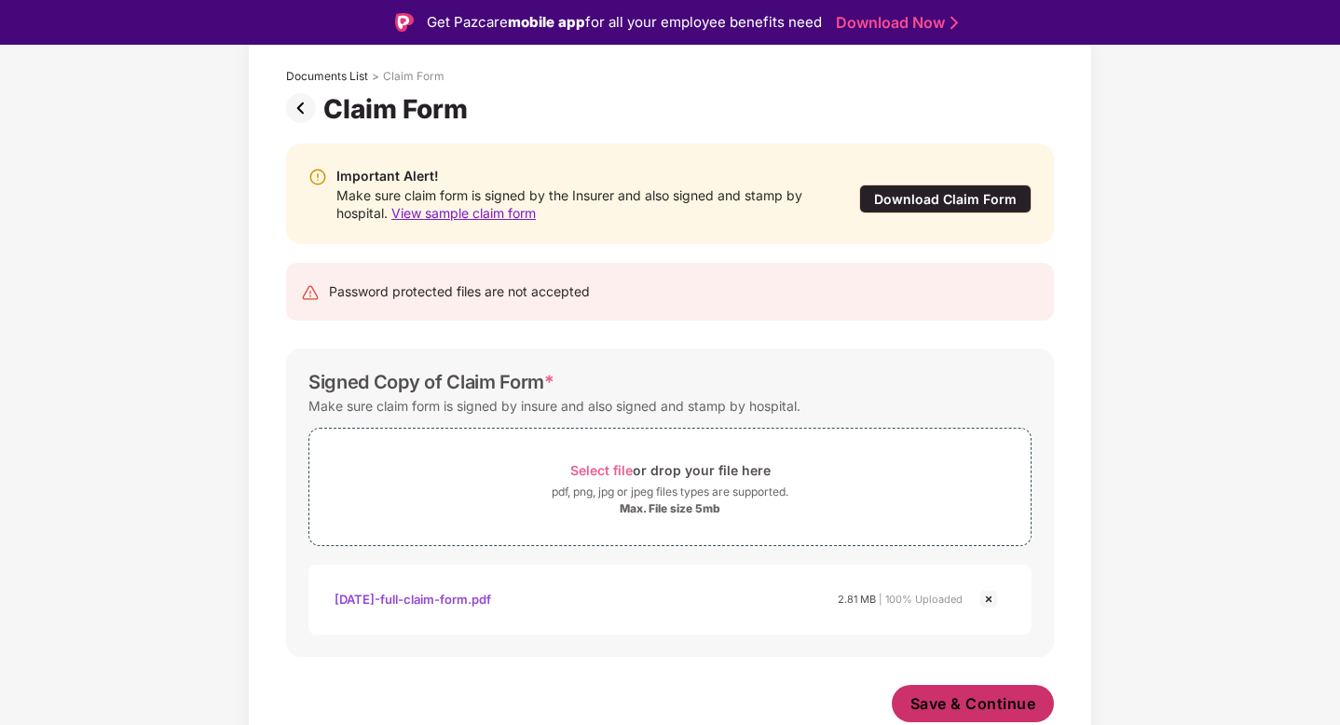
scroll to position [102, 0]
click at [955, 694] on span "Save & Continue" at bounding box center [973, 703] width 126 height 20
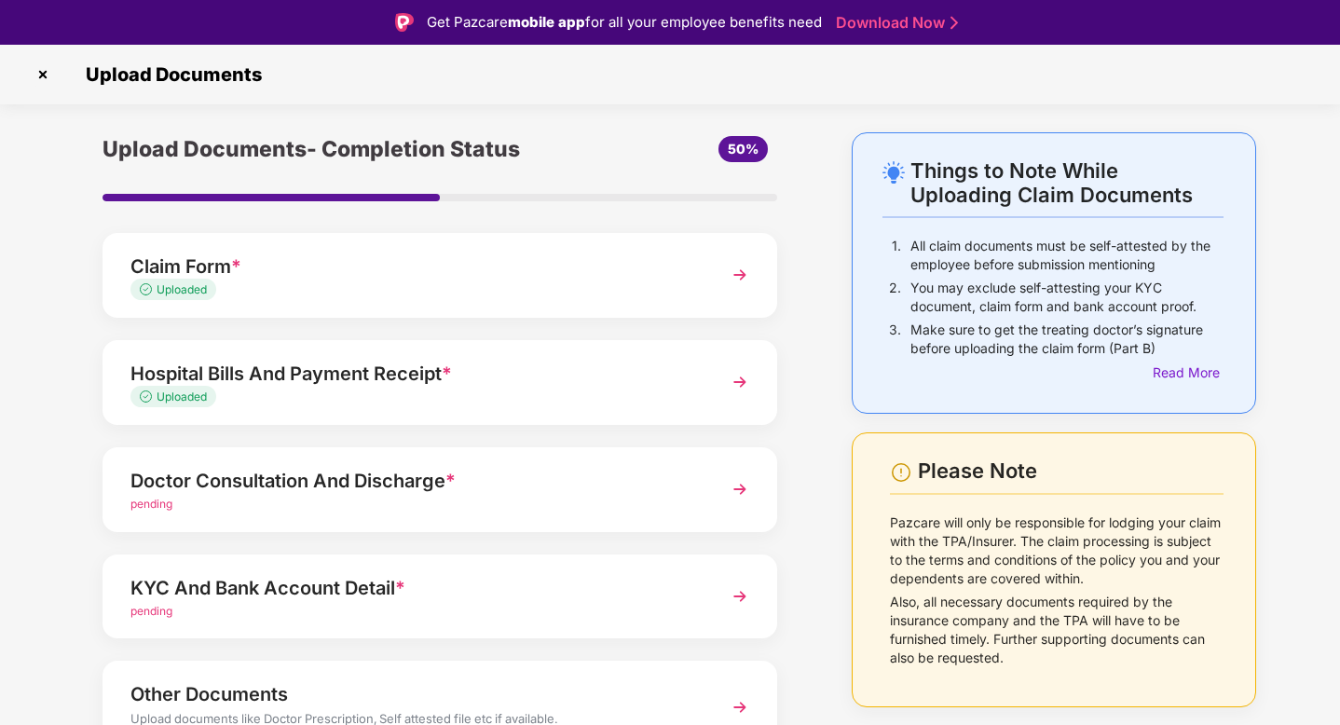
click at [509, 505] on div "pending" at bounding box center [413, 505] width 566 height 18
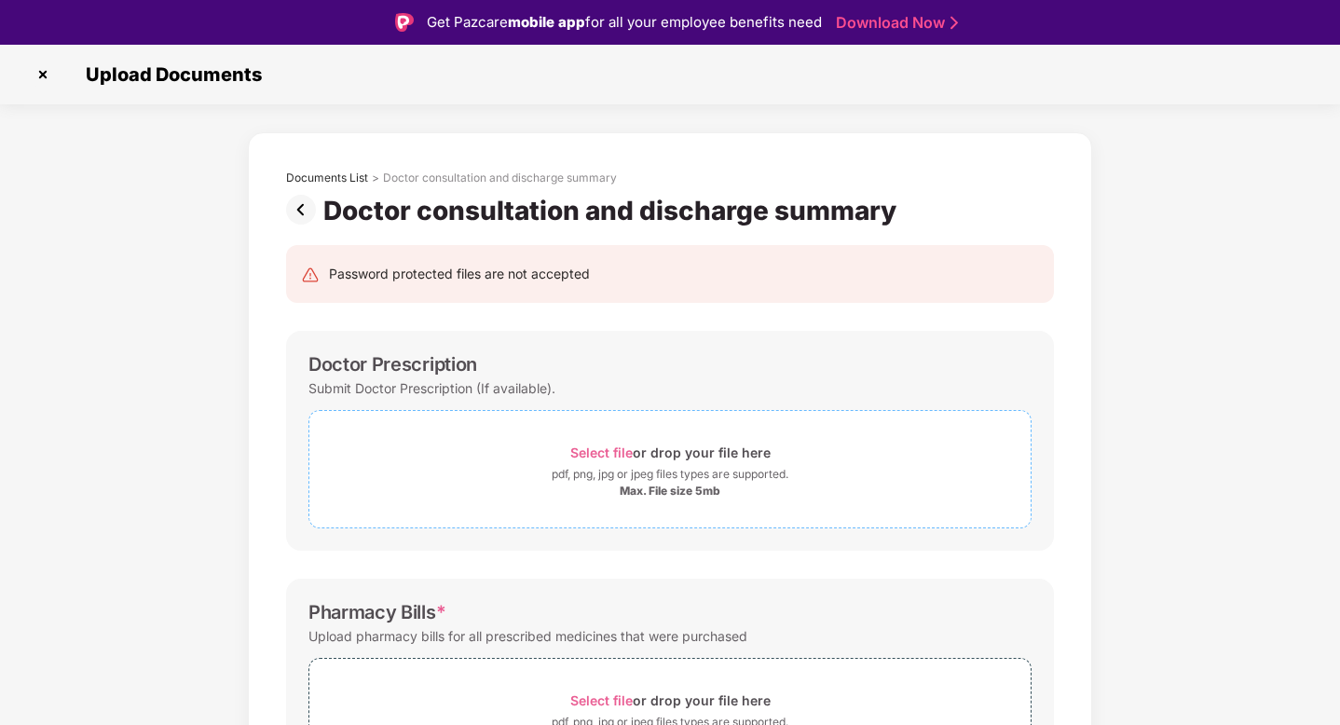
click at [589, 450] on span "Select file" at bounding box center [601, 452] width 62 height 16
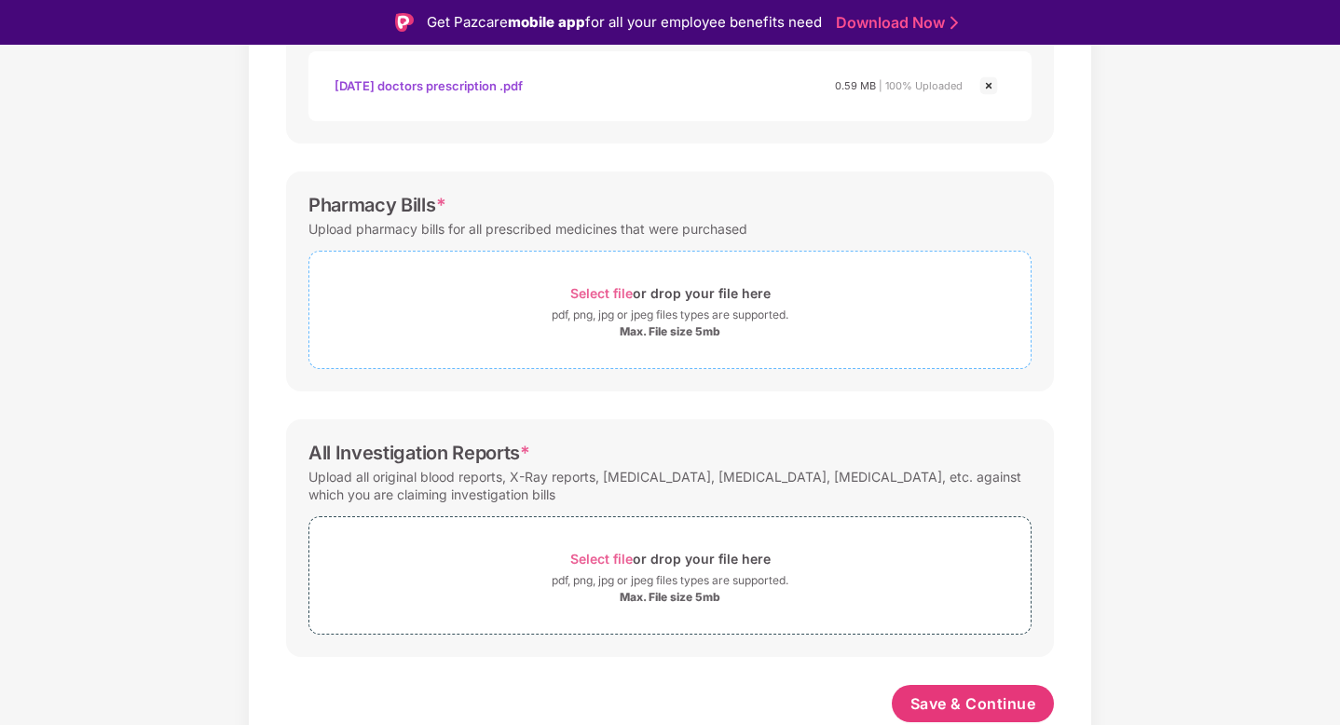
click at [611, 290] on span "Select file" at bounding box center [601, 293] width 62 height 16
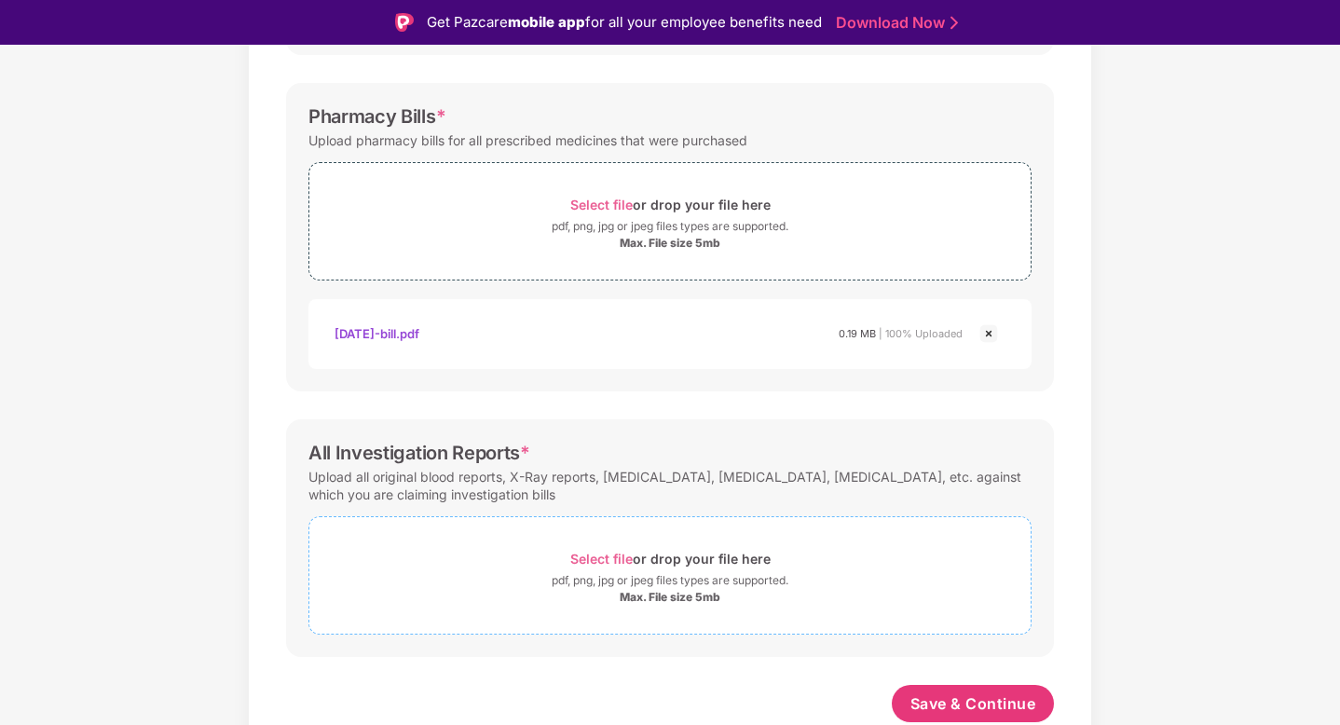
click at [610, 561] on span "Select file" at bounding box center [601, 559] width 62 height 16
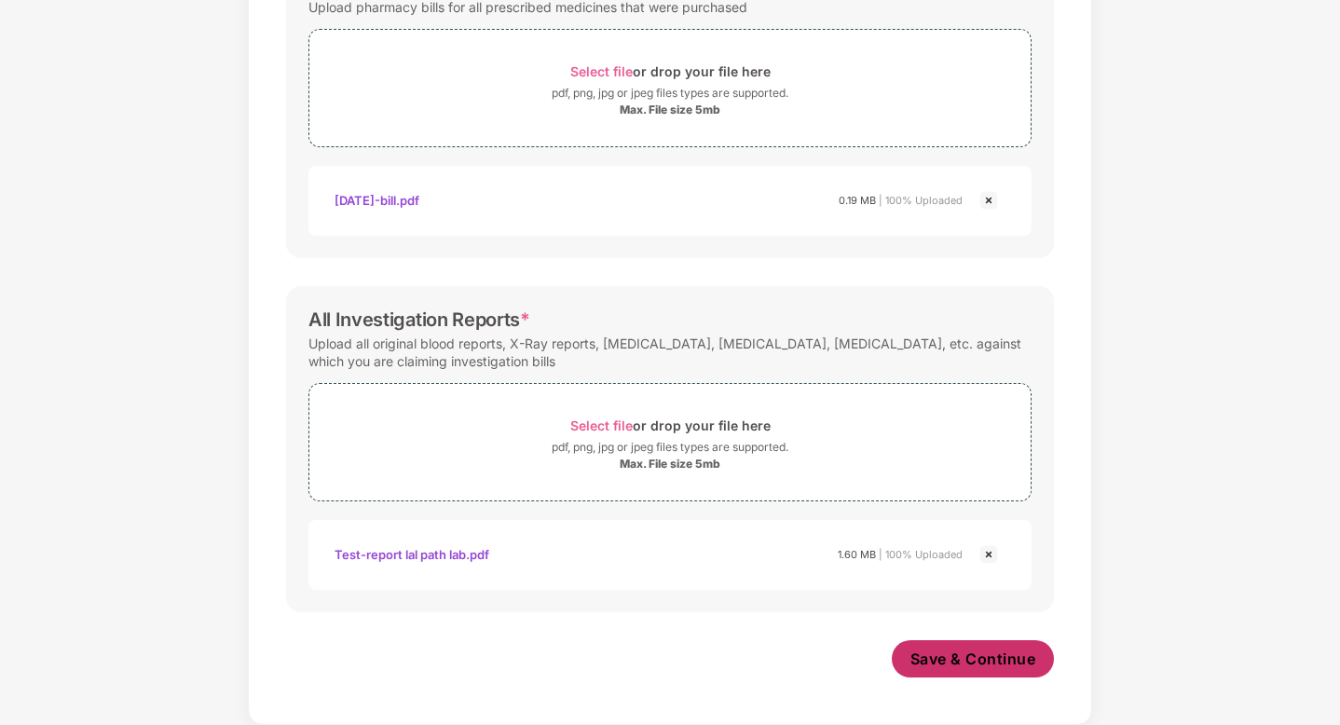
scroll to position [673, 0]
click at [989, 667] on span "Save & Continue" at bounding box center [973, 658] width 126 height 20
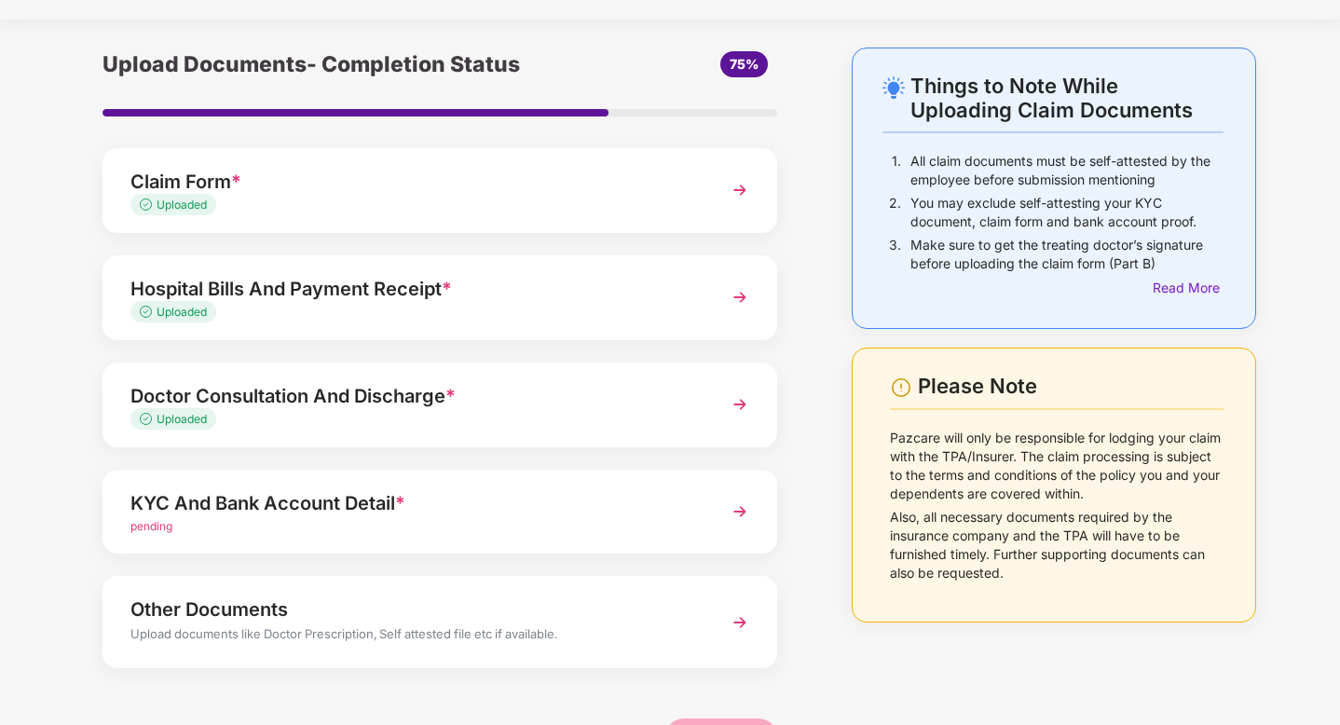
scroll to position [82, 0]
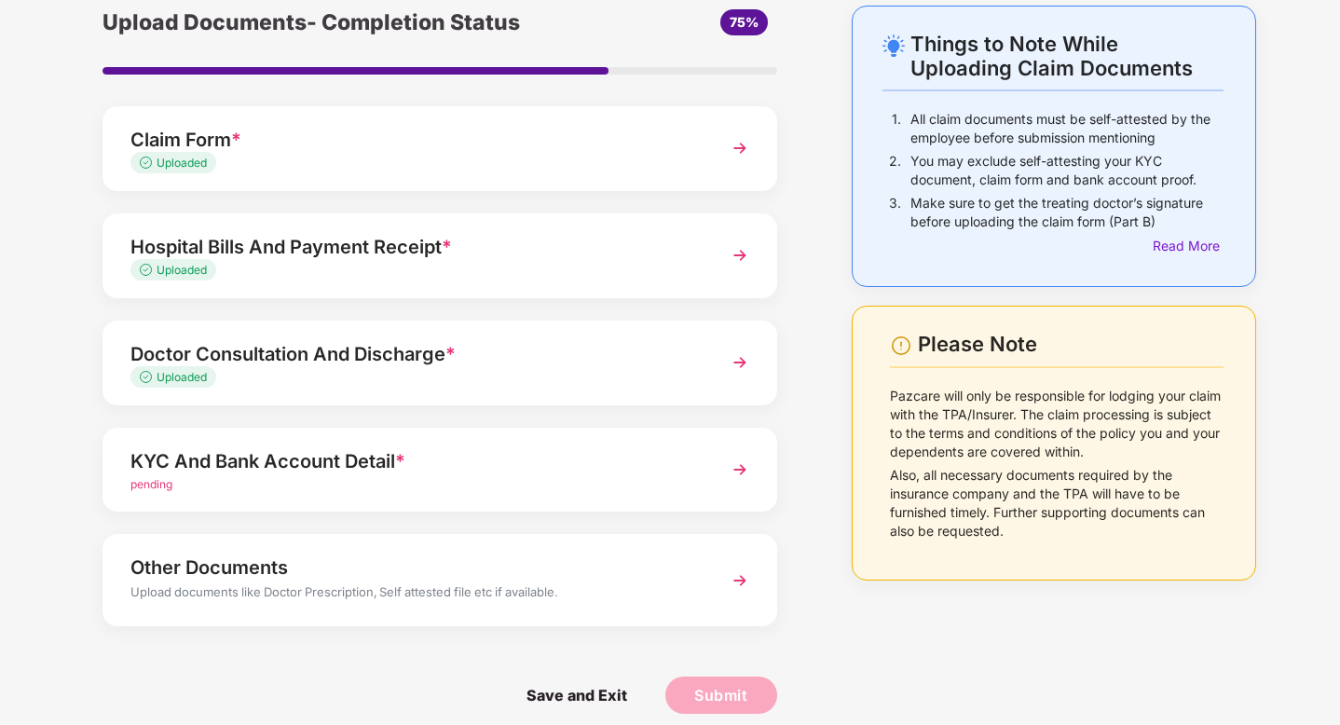
click at [688, 490] on div "pending" at bounding box center [413, 485] width 566 height 18
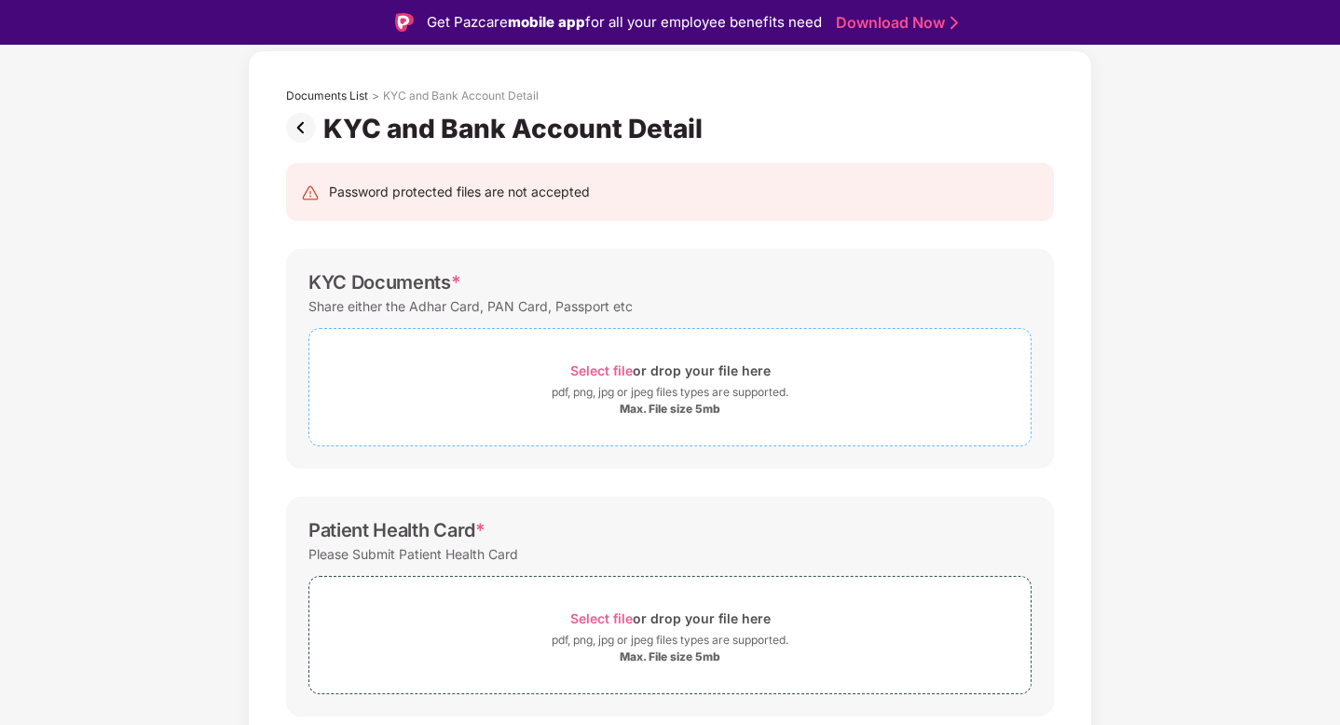
click at [562, 370] on div "Select file or drop your file here" at bounding box center [669, 370] width 721 height 25
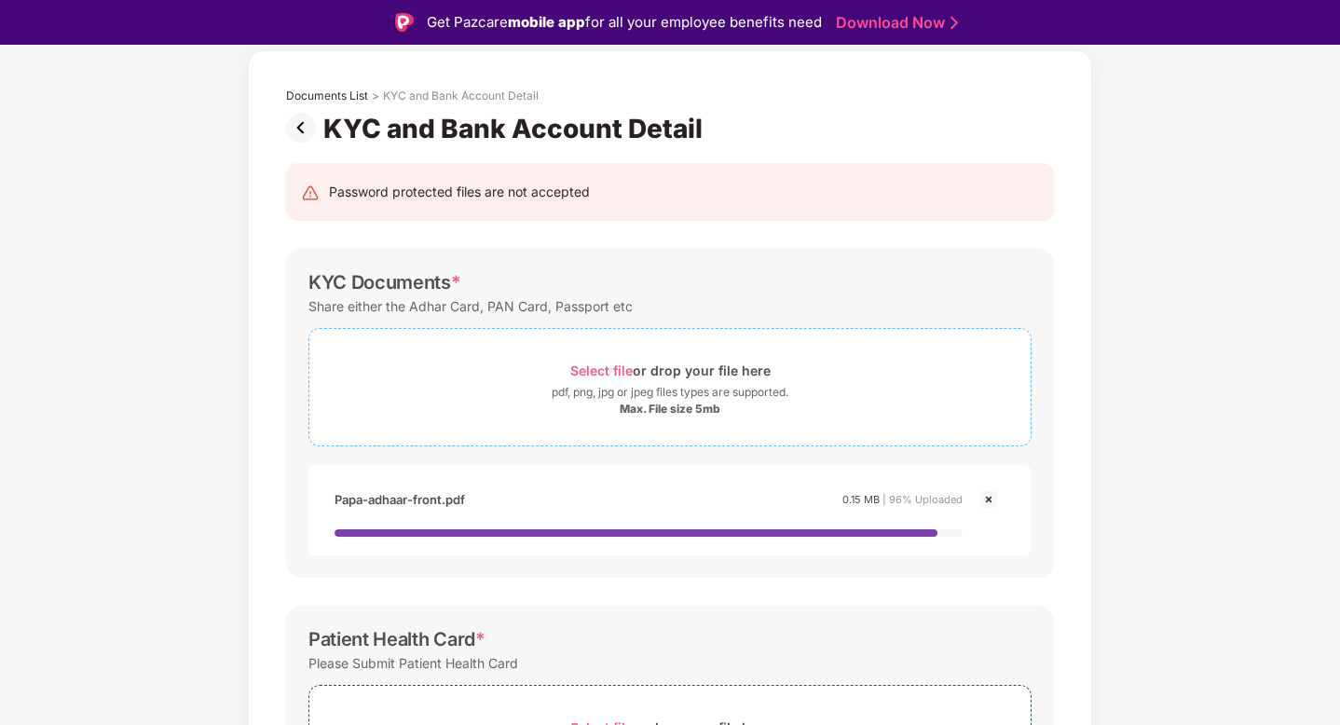
click at [612, 363] on span "Select file" at bounding box center [601, 370] width 62 height 16
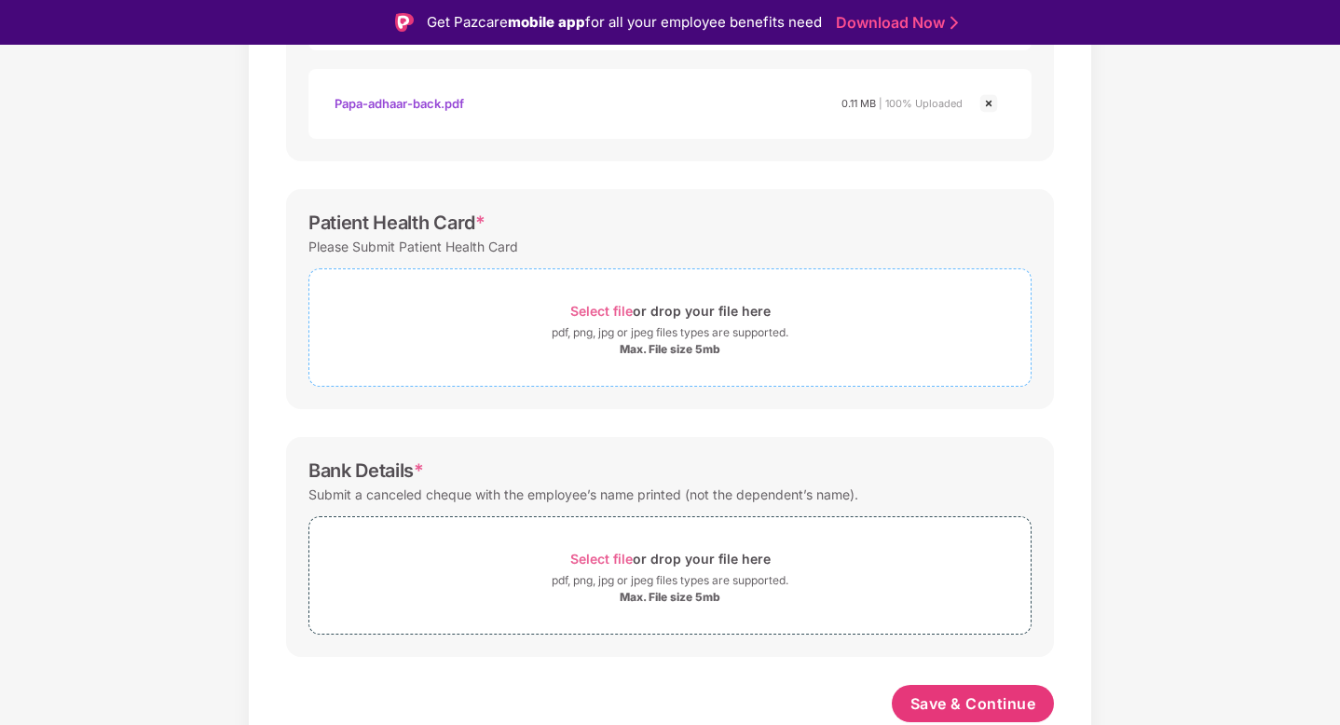
click at [605, 293] on span "Select file or drop your file here pdf, png, jpg or jpeg files types are suppor…" at bounding box center [669, 327] width 721 height 89
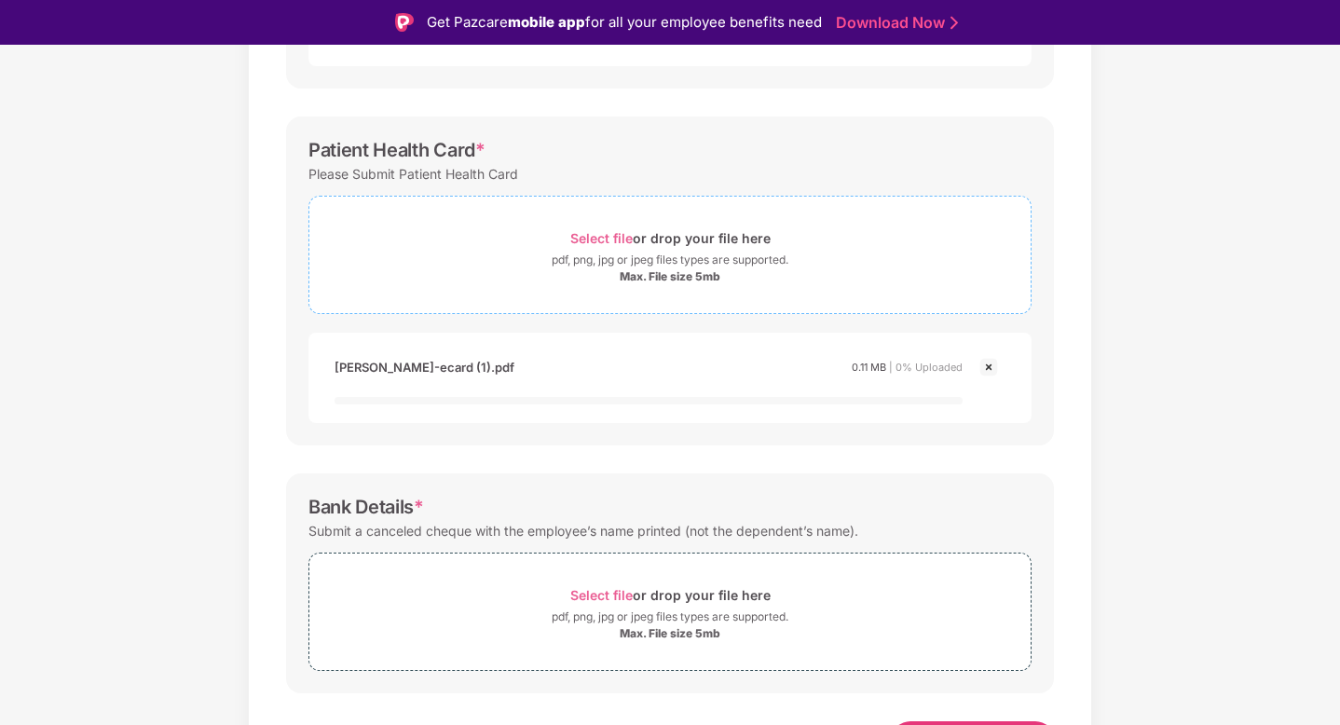
scroll to position [648, 0]
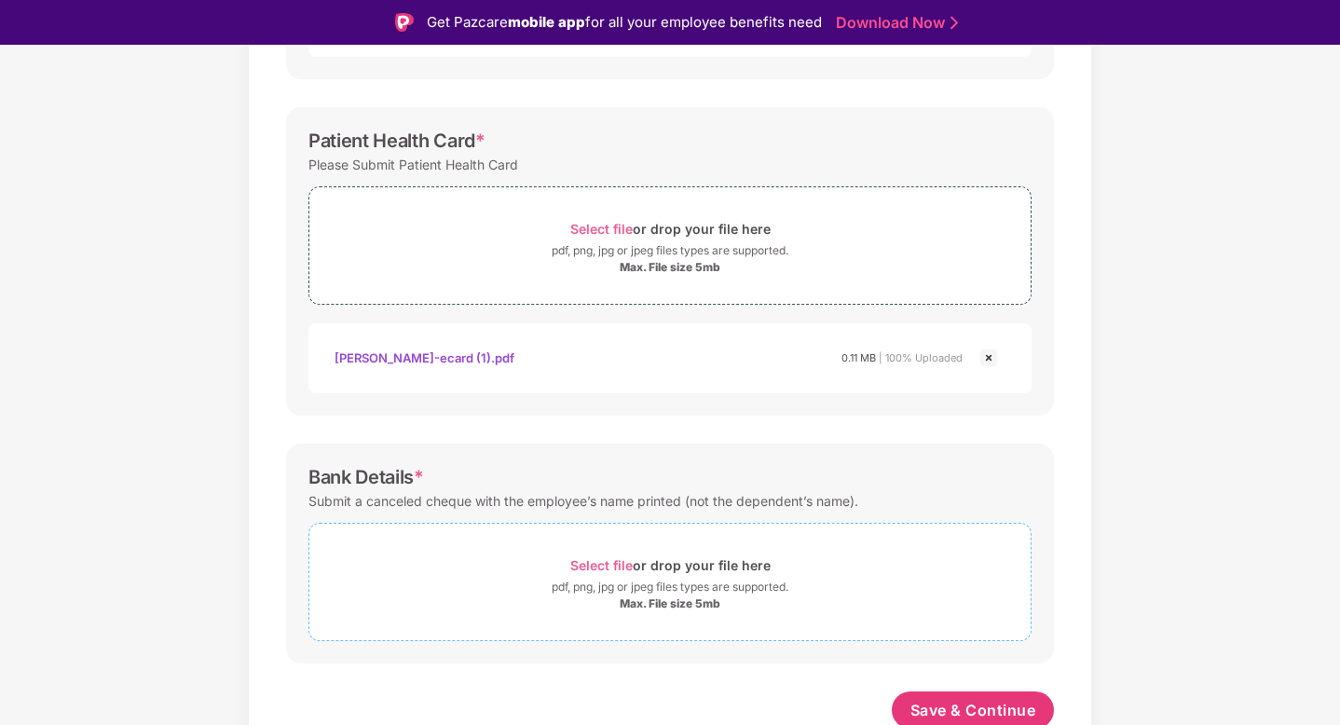
click at [606, 584] on div "pdf, png, jpg or jpeg files types are supported." at bounding box center [670, 587] width 237 height 19
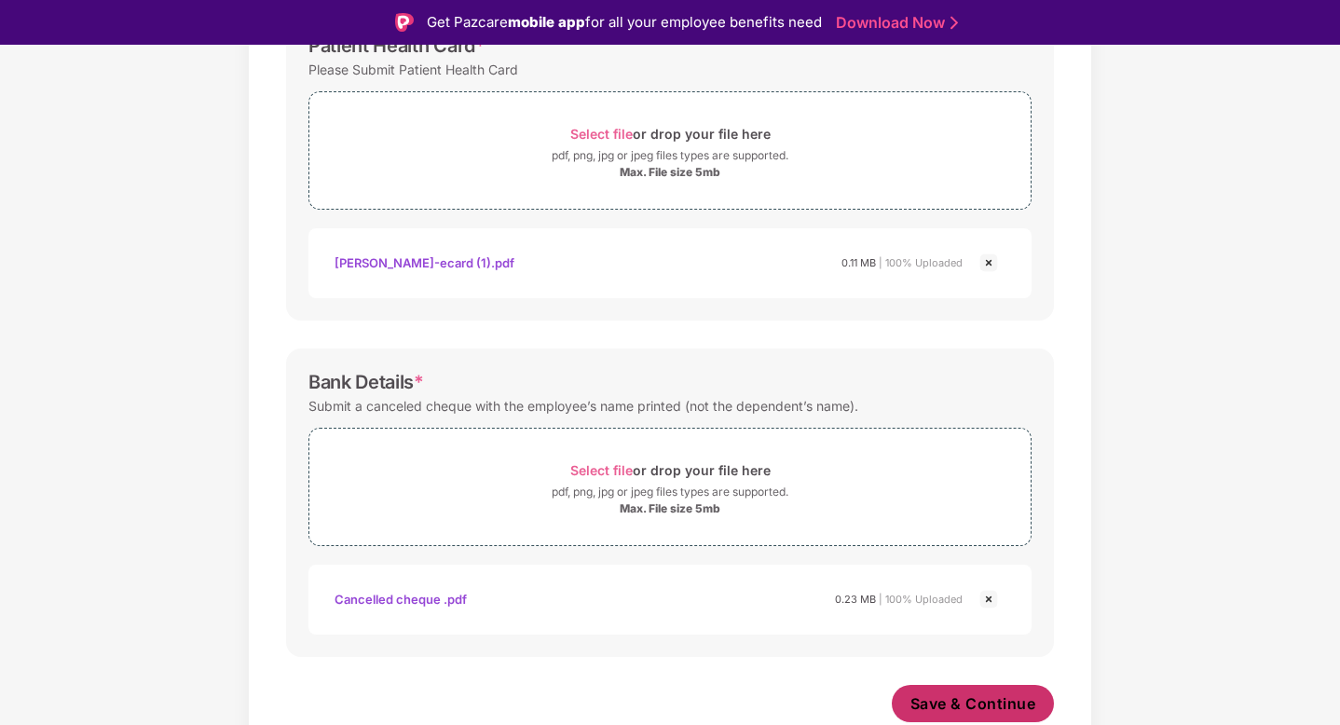
scroll to position [743, 0]
click at [1029, 702] on span "Save & Continue" at bounding box center [973, 703] width 126 height 20
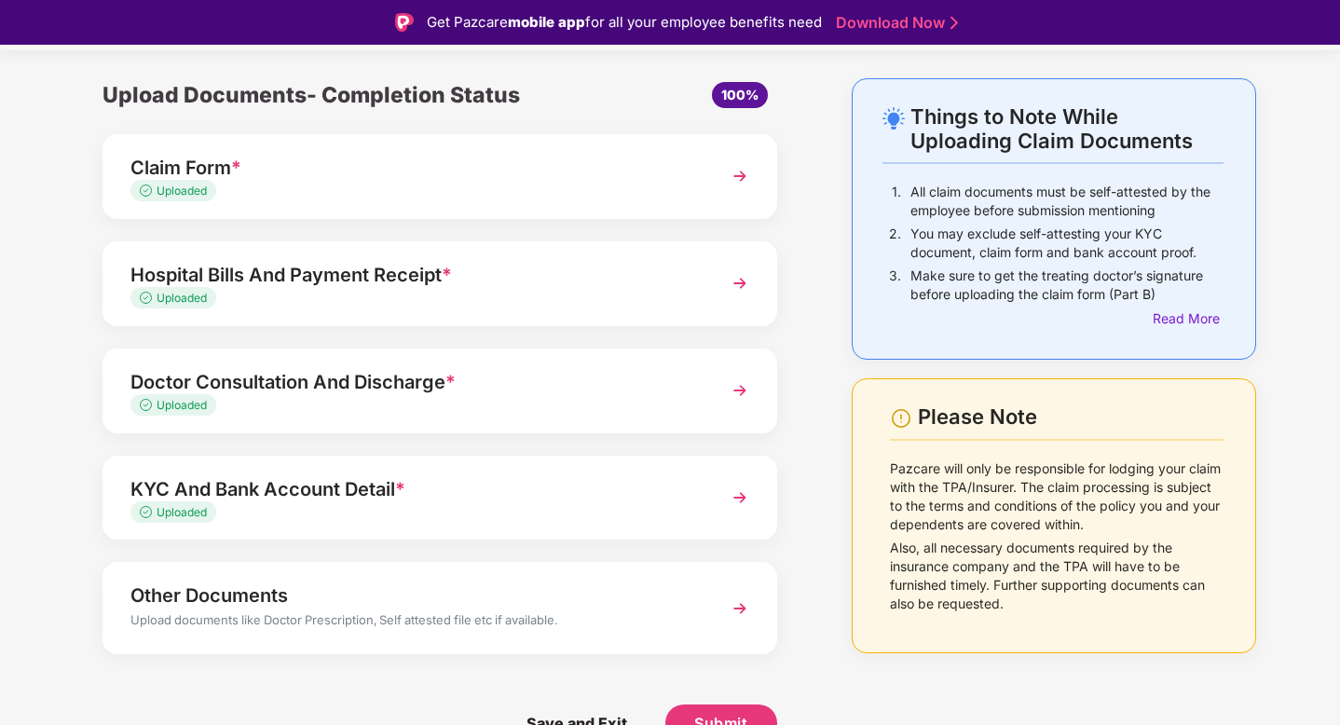
scroll to position [45, 0]
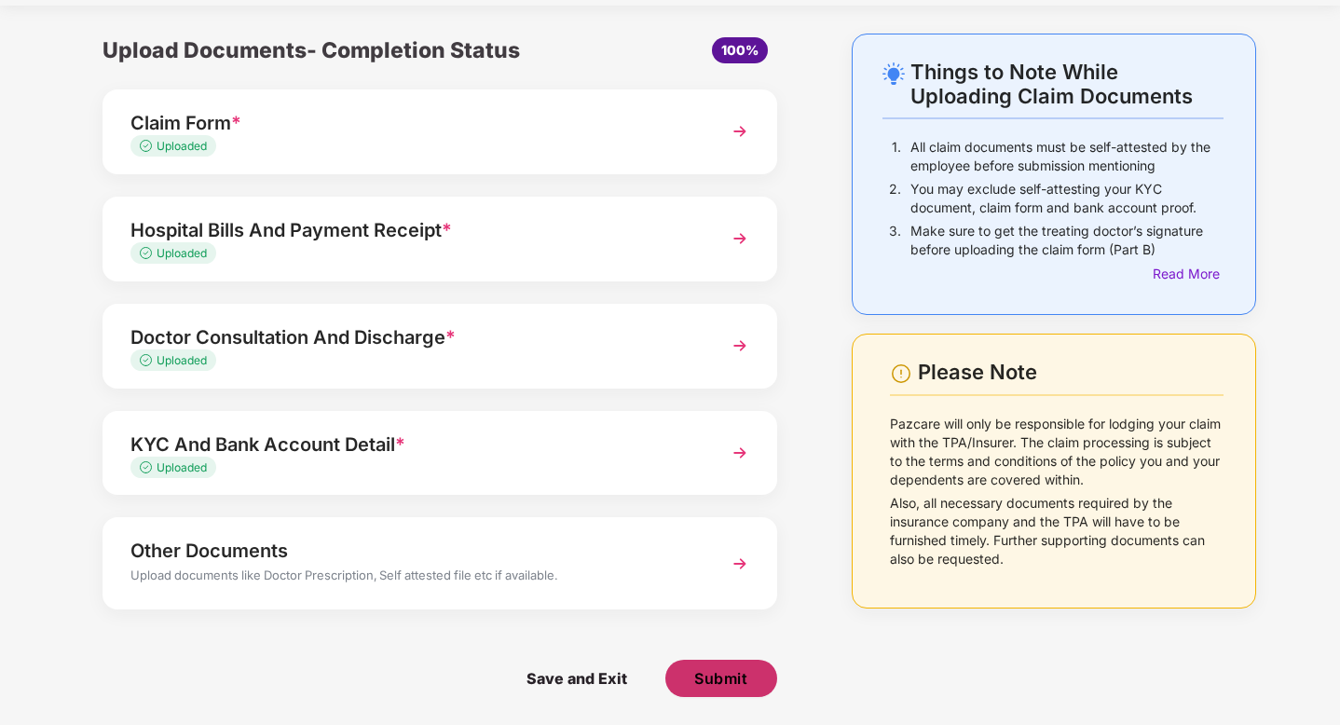
click at [715, 667] on button "Submit" at bounding box center [721, 678] width 112 height 37
